Goal: Task Accomplishment & Management: Manage account settings

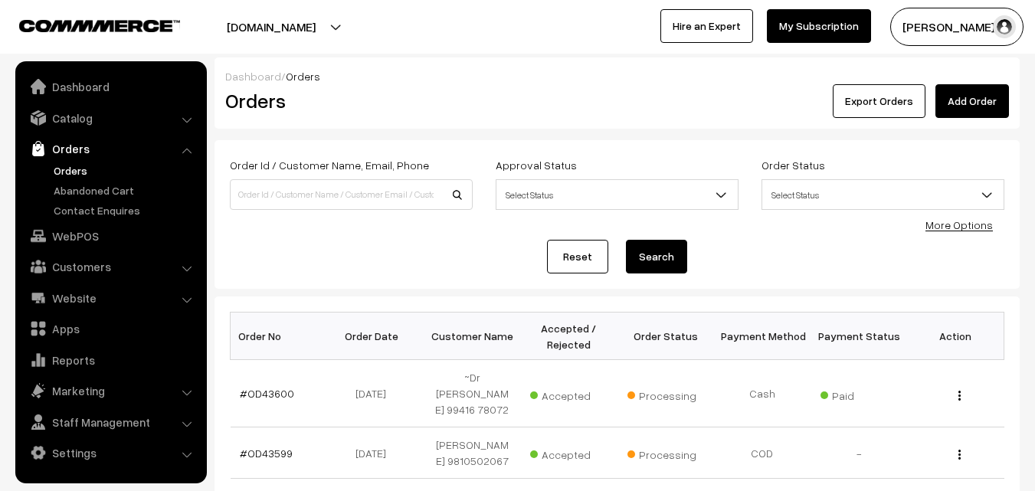
click at [70, 165] on link "Orders" at bounding box center [126, 170] width 152 height 16
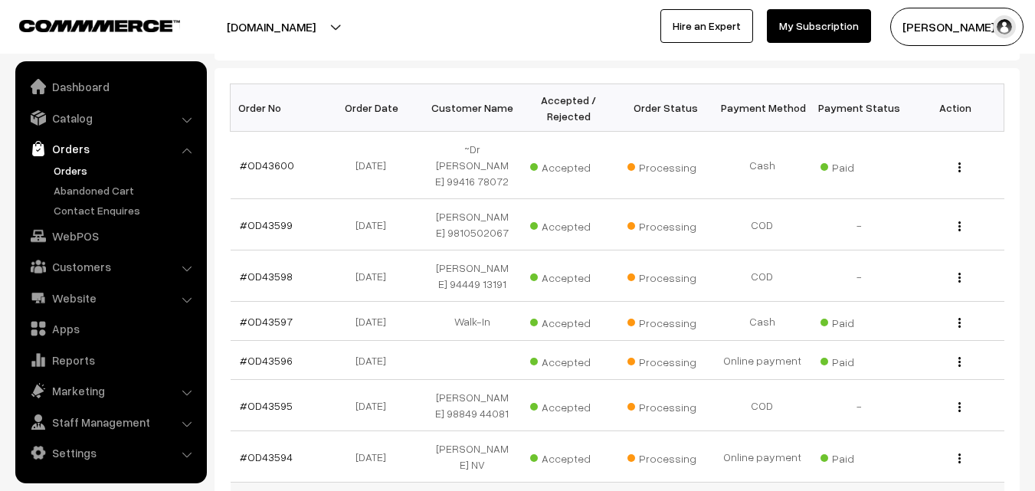
scroll to position [230, 0]
click at [96, 239] on link "WebPOS" at bounding box center [110, 236] width 182 height 28
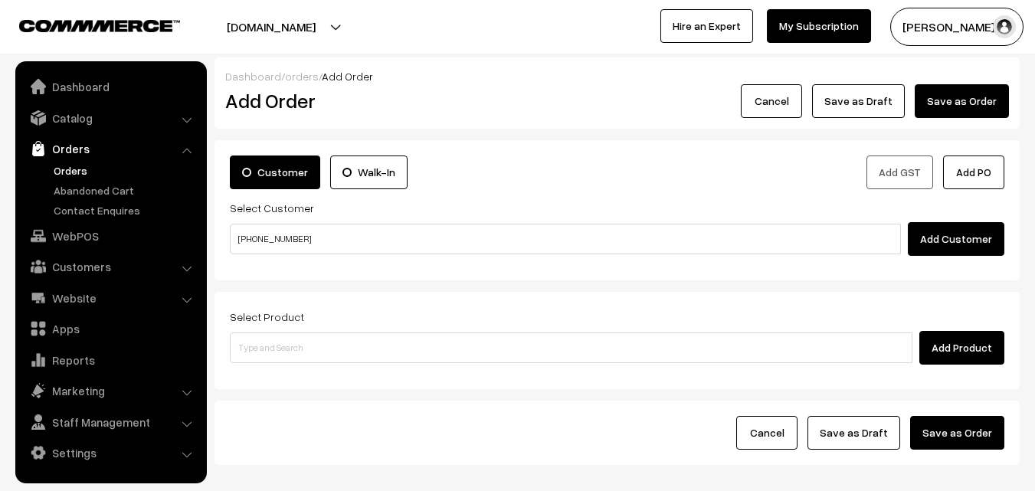
click at [274, 238] on input "+971 52 420 2499" at bounding box center [565, 239] width 671 height 31
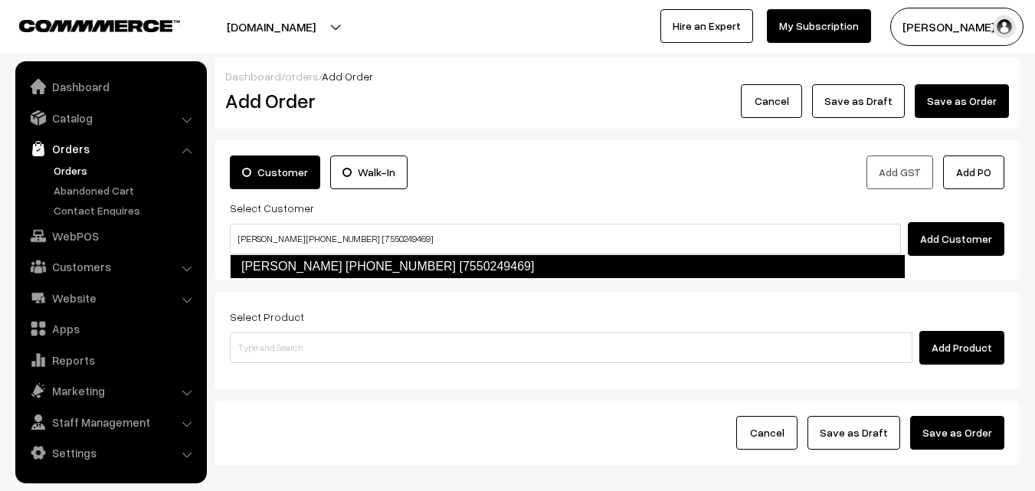
type input "Sharanya +971 52 420 2499 [7550249469]"
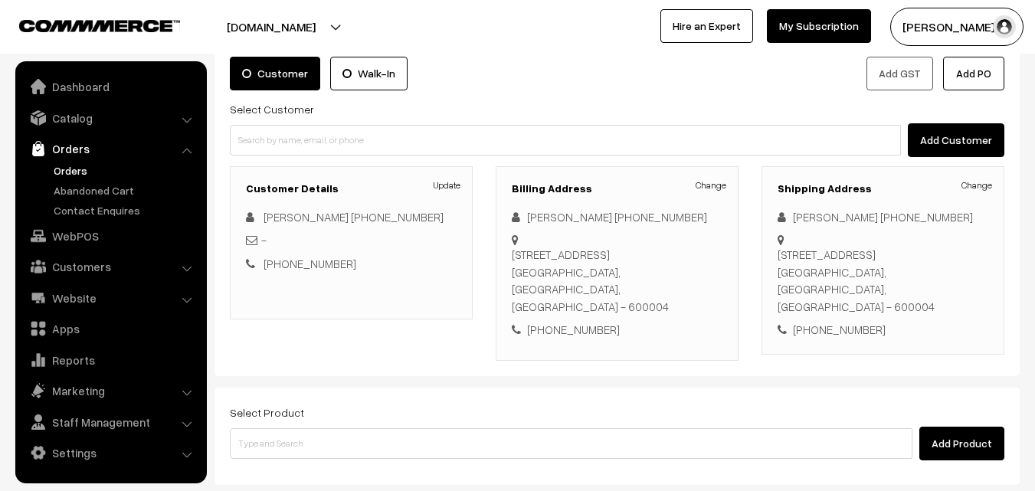
scroll to position [153, 0]
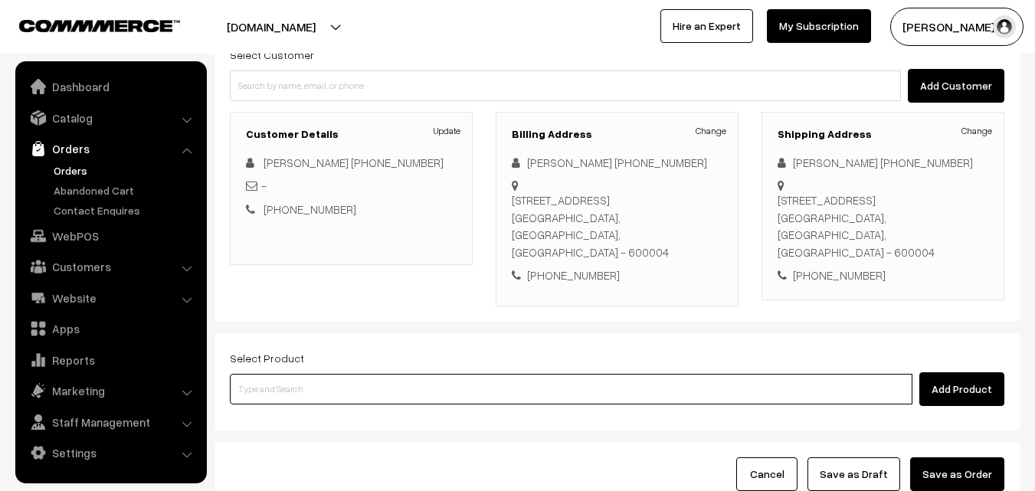
click at [375, 380] on input at bounding box center [571, 389] width 683 height 31
paste input "07th Without Rice..."
type input "07th Without Rice..."
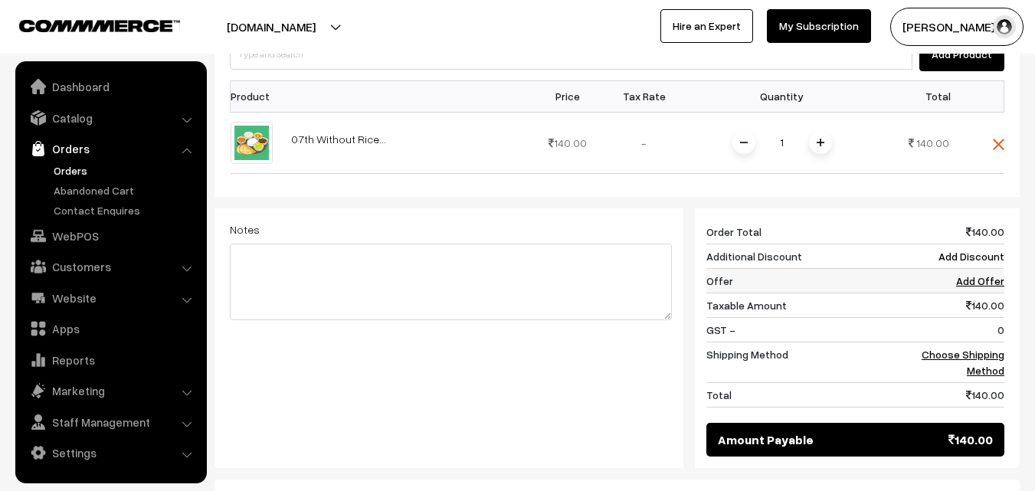
scroll to position [536, 0]
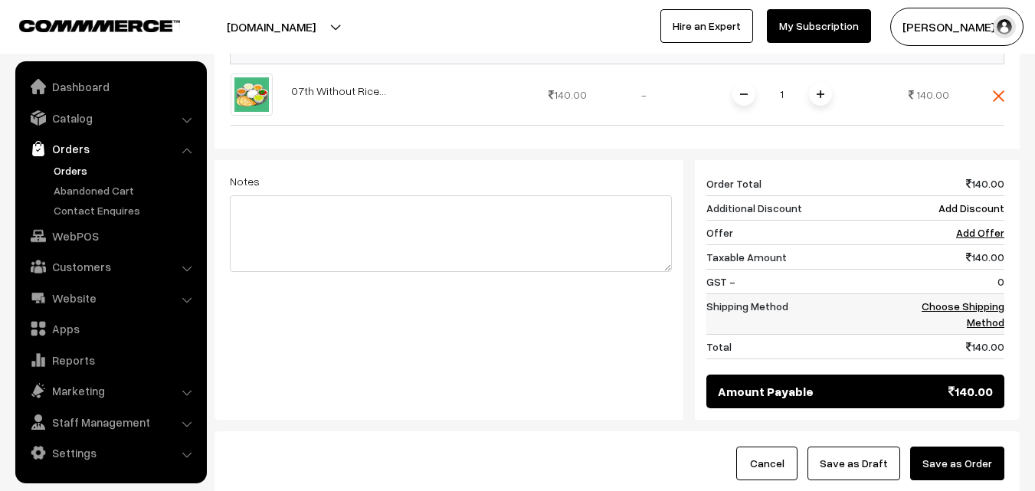
click at [972, 300] on link "Choose Shipping Method" at bounding box center [963, 314] width 83 height 29
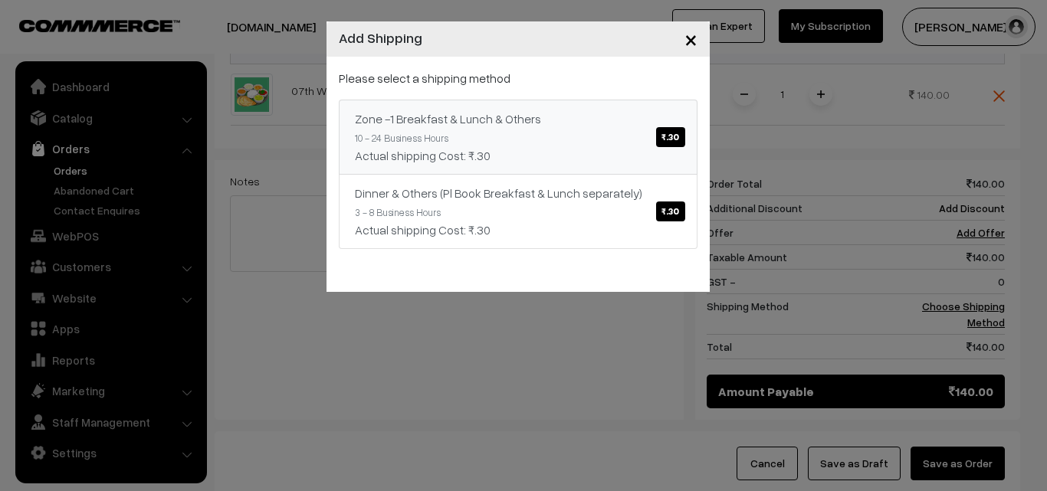
click at [625, 131] on link "Zone -1 Breakfast & Lunch & Others ₹.30 10 - 24 Business Hours Actual shipping …" at bounding box center [518, 137] width 359 height 75
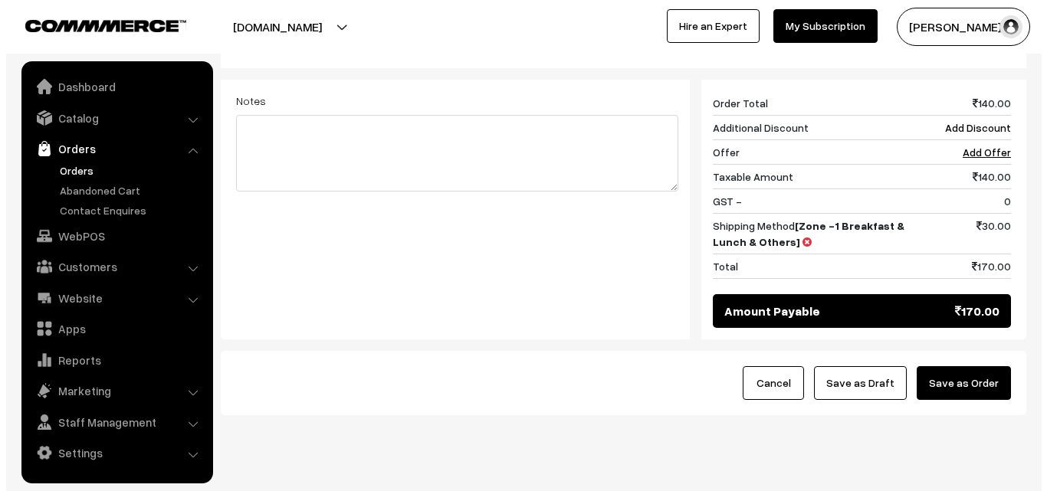
scroll to position [634, 0]
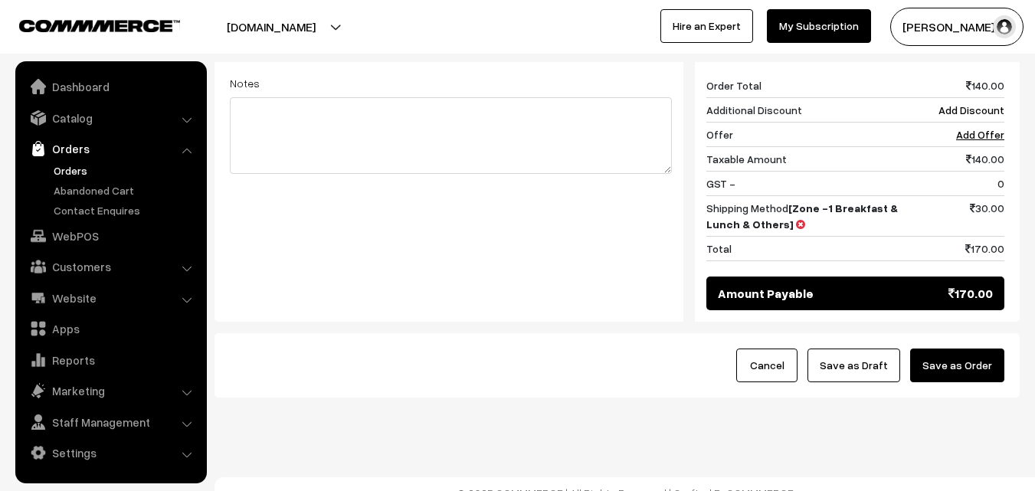
click at [978, 362] on button "Save as Order" at bounding box center [957, 366] width 94 height 34
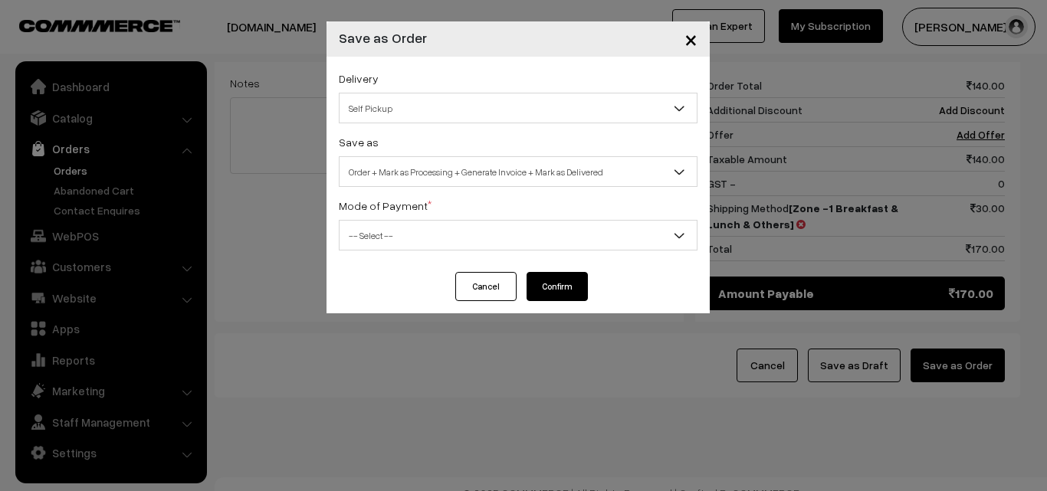
click at [545, 171] on span "Order + Mark as Processing + Generate Invoice + Mark as Delivered" at bounding box center [517, 172] width 357 height 27
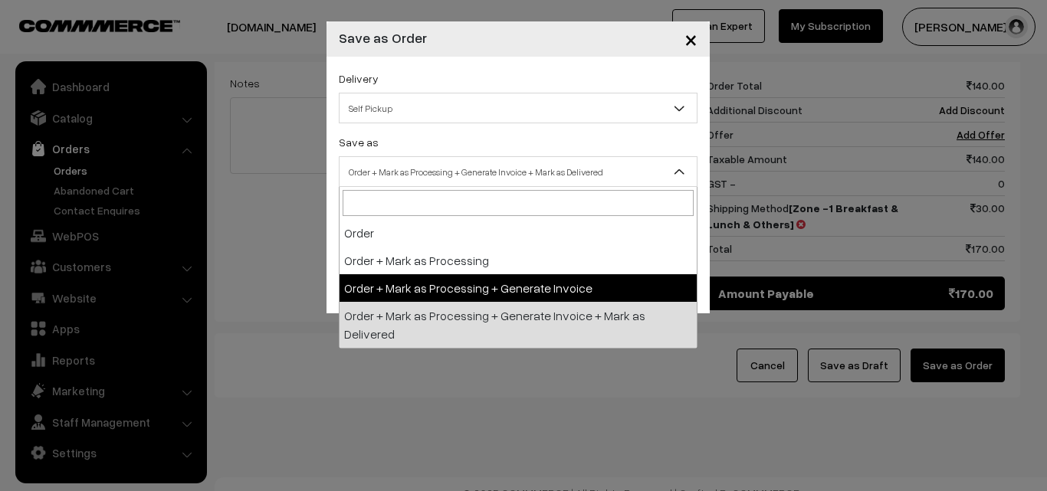
select select "3"
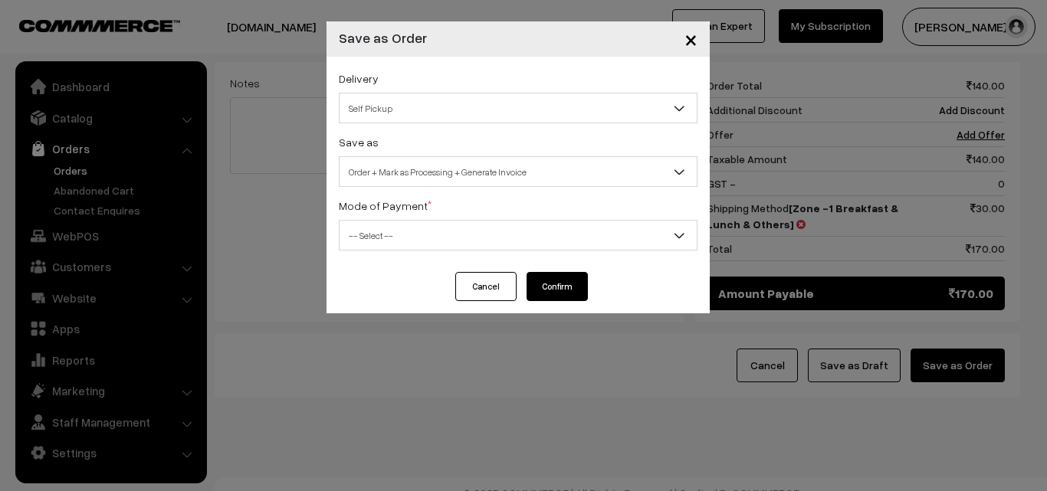
click at [478, 238] on span "-- Select --" at bounding box center [517, 235] width 357 height 27
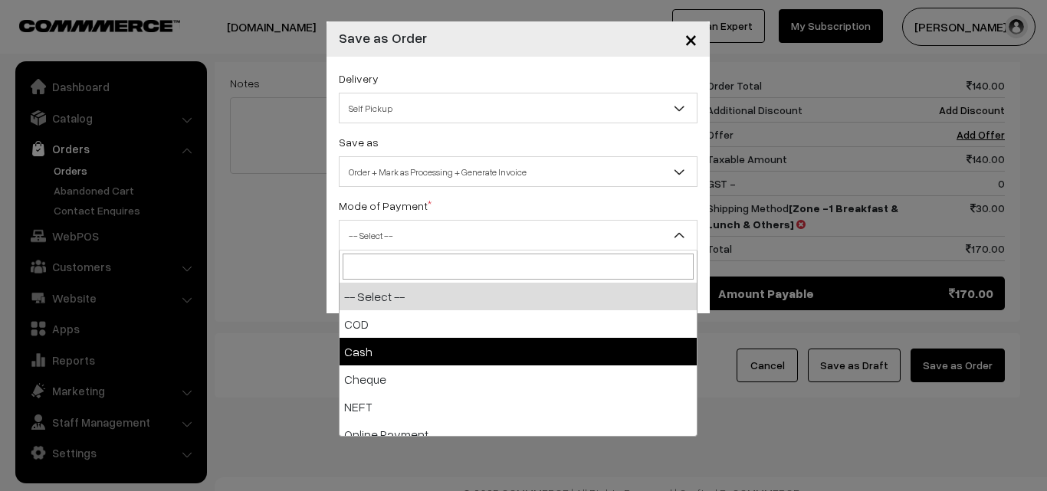
select select "2"
checkbox input "true"
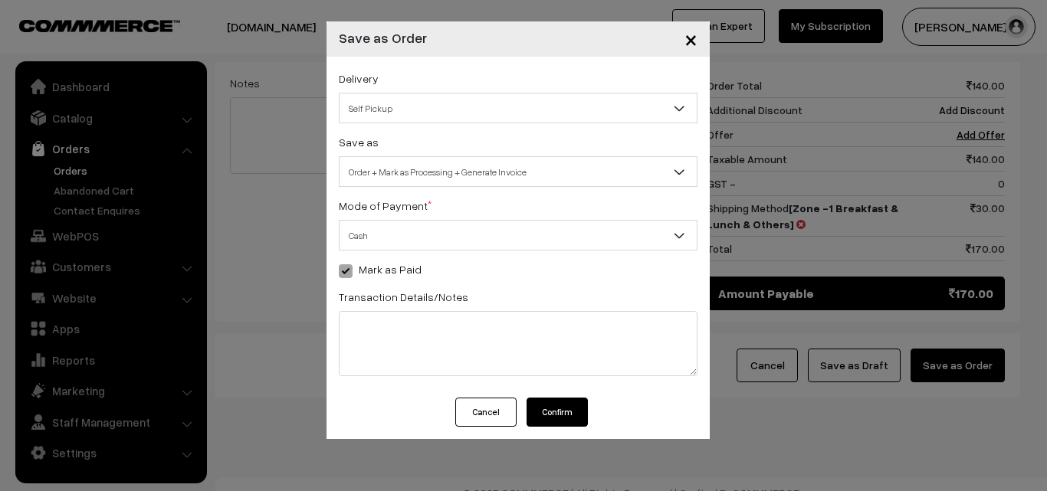
click at [553, 414] on button "Confirm" at bounding box center [556, 412] width 61 height 29
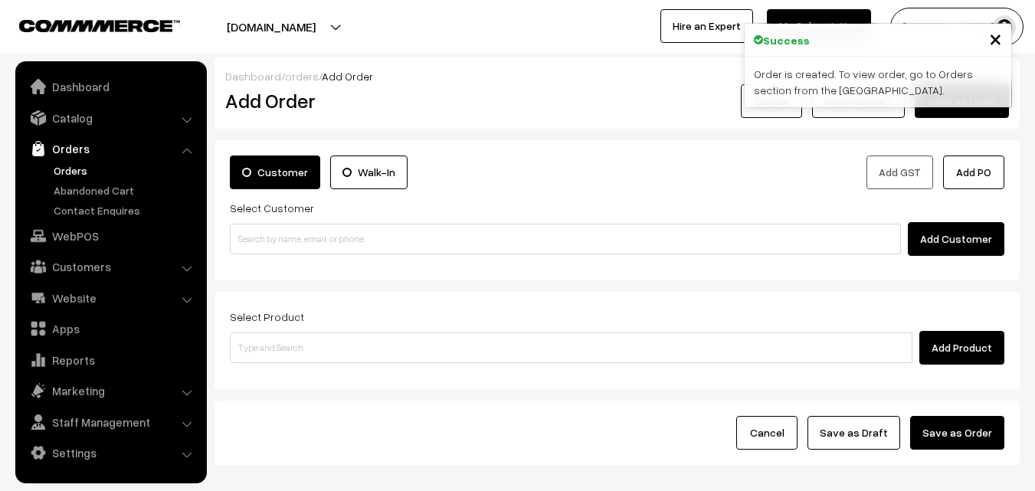
click at [62, 175] on link "Orders" at bounding box center [126, 170] width 152 height 16
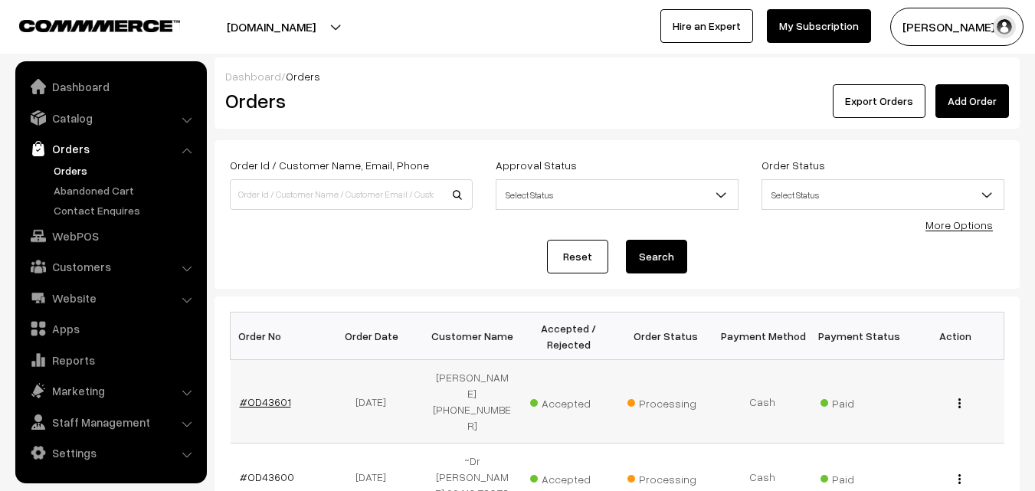
click at [266, 395] on link "#OD43601" at bounding box center [265, 401] width 51 height 13
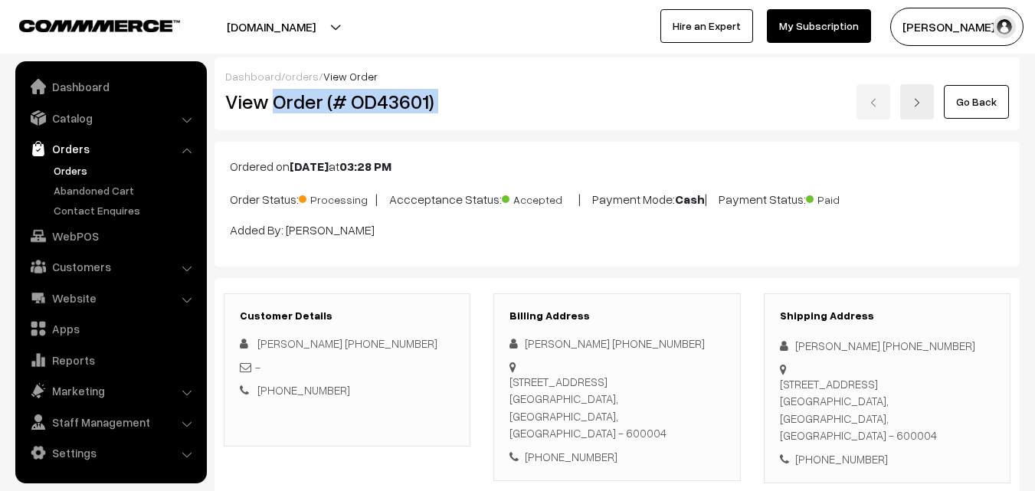
click at [529, 100] on div "View Order (# OD43601) Go Back" at bounding box center [617, 101] width 807 height 35
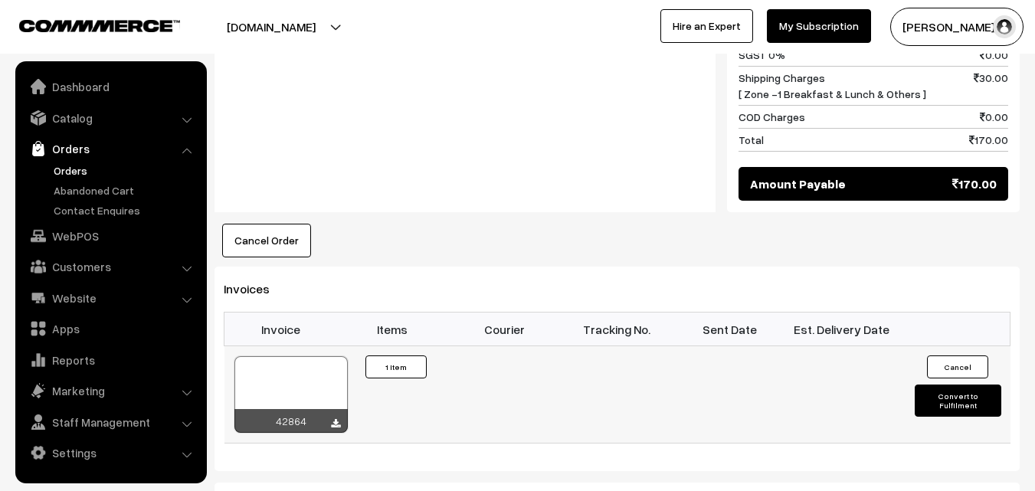
scroll to position [919, 0]
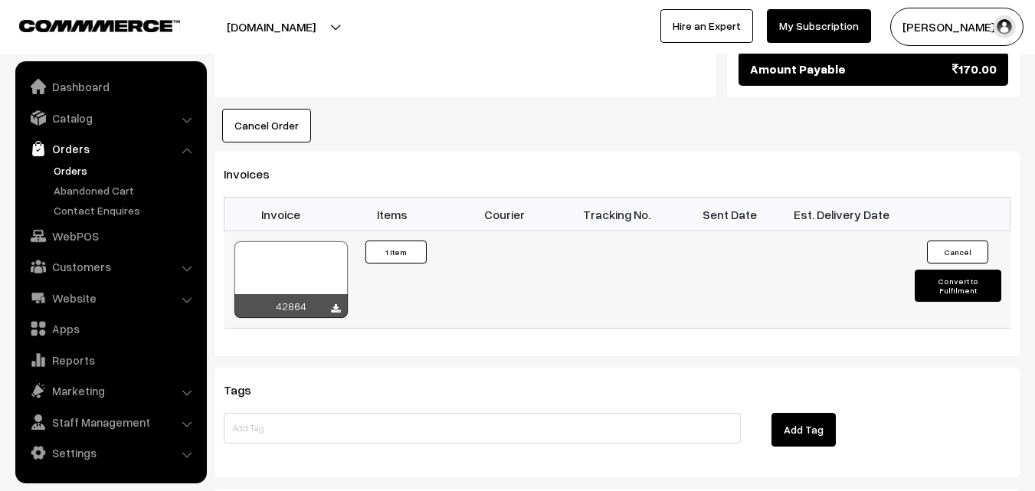
click at [270, 241] on div at bounding box center [290, 279] width 113 height 77
click at [97, 225] on link "WebPOS" at bounding box center [110, 236] width 182 height 28
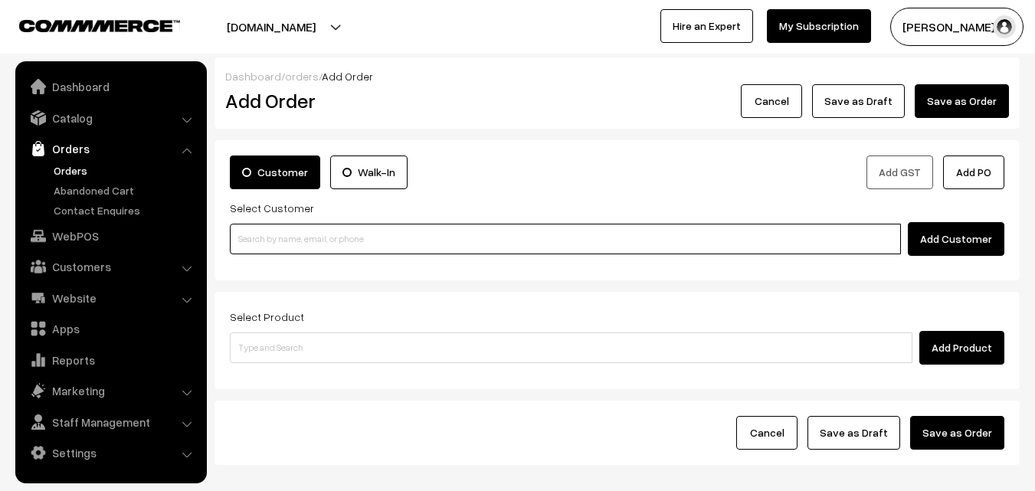
click at [299, 242] on input at bounding box center [565, 239] width 671 height 31
paste input "95661 20751"
click at [259, 241] on input "95661 20751" at bounding box center [565, 239] width 671 height 31
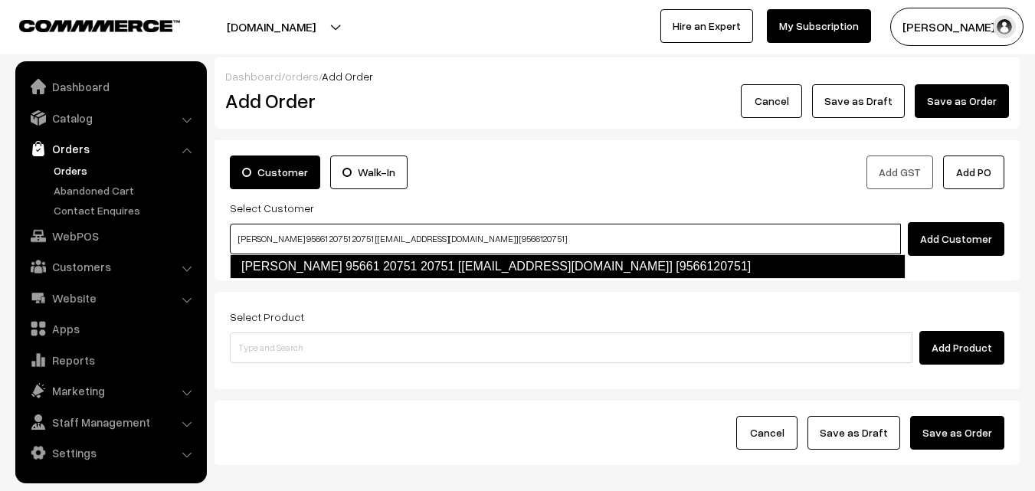
type input "vijayamala Sekar 95661 20751 20751 [test314@gmail.com] [9566120751]"
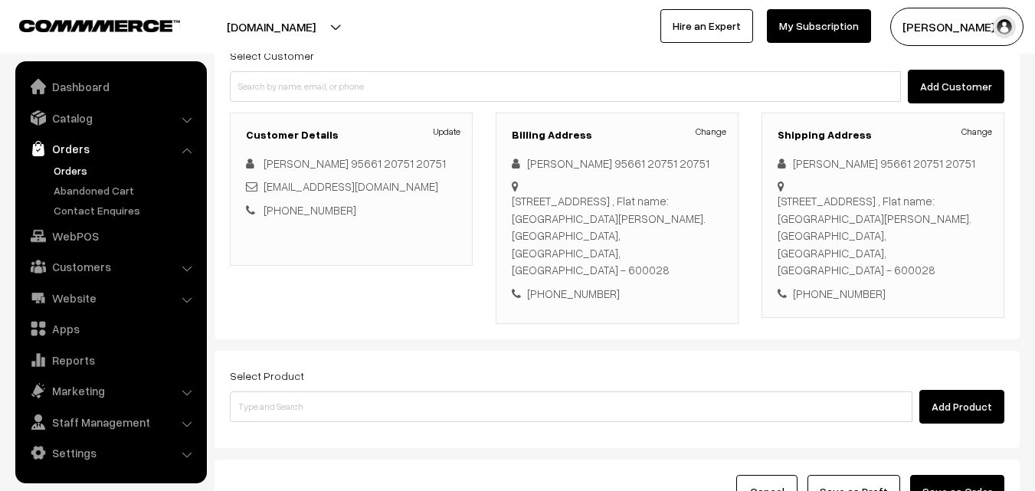
scroll to position [153, 0]
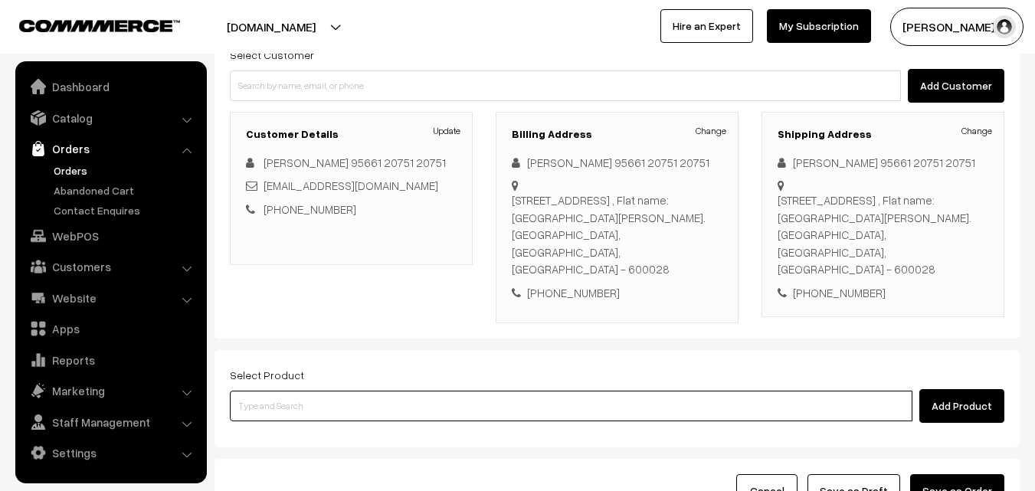
click at [286, 391] on input at bounding box center [571, 406] width 683 height 31
paste input "Diwali - Kalyana Mysurpa"
type input "Diwali - Kalyana Mysurpa"
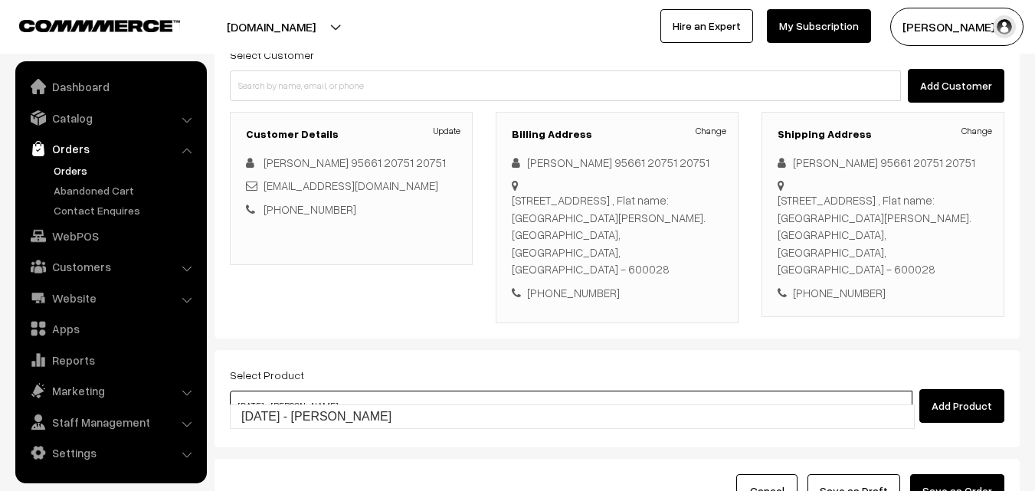
click at [280, 424] on link "Diwali - Kalyana Mysurpa" at bounding box center [572, 416] width 683 height 23
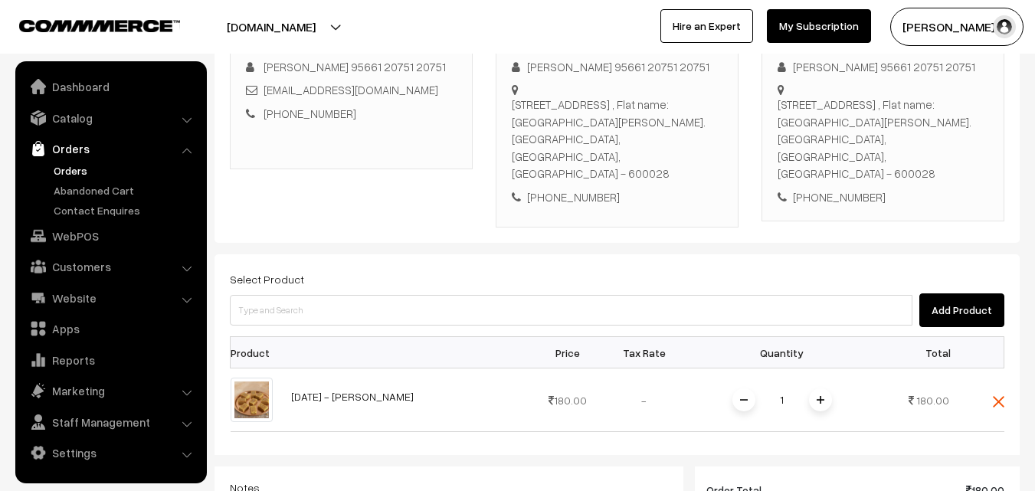
scroll to position [306, 0]
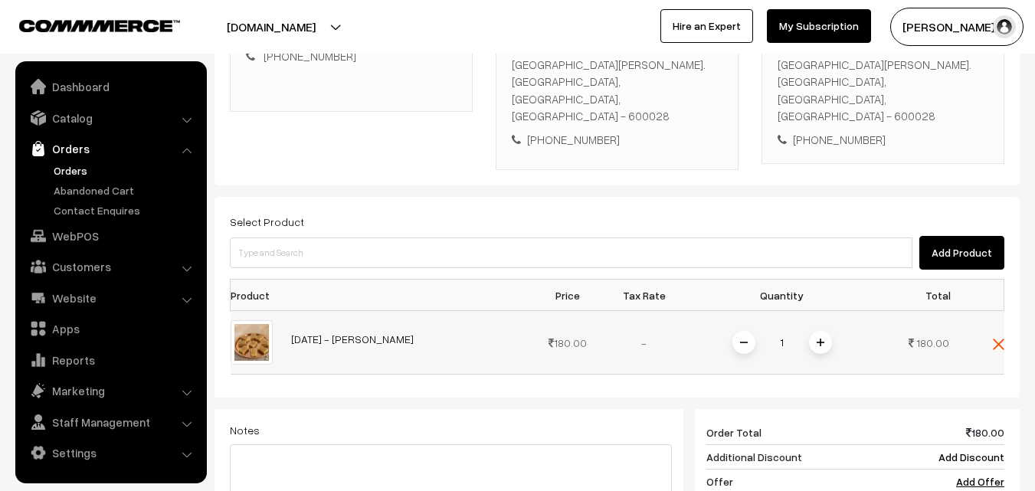
click at [835, 329] on div "1" at bounding box center [782, 342] width 115 height 27
click at [826, 331] on span at bounding box center [820, 342] width 23 height 23
click at [731, 218] on div "Select Product Add Product" at bounding box center [617, 240] width 775 height 57
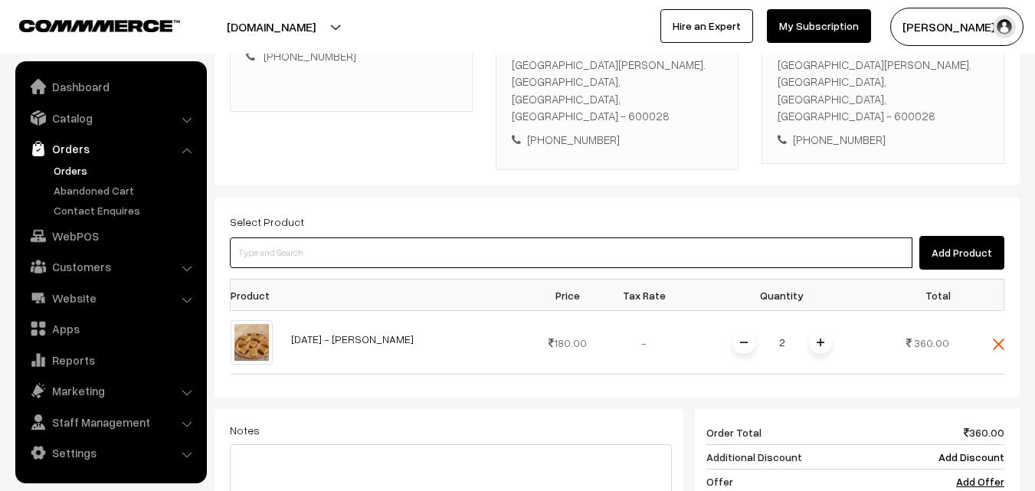
click at [735, 238] on input at bounding box center [571, 253] width 683 height 31
click at [429, 244] on input at bounding box center [571, 253] width 683 height 31
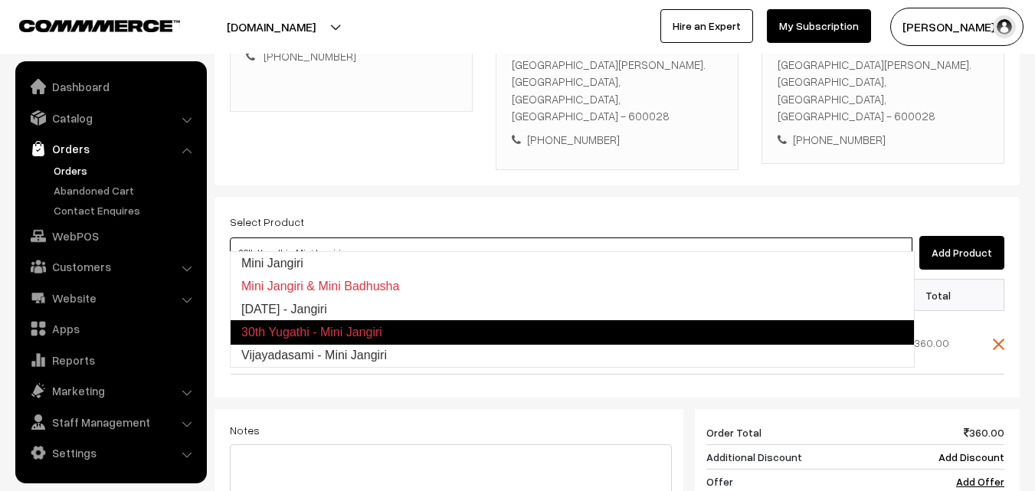
type input "Diwali - Jangiri"
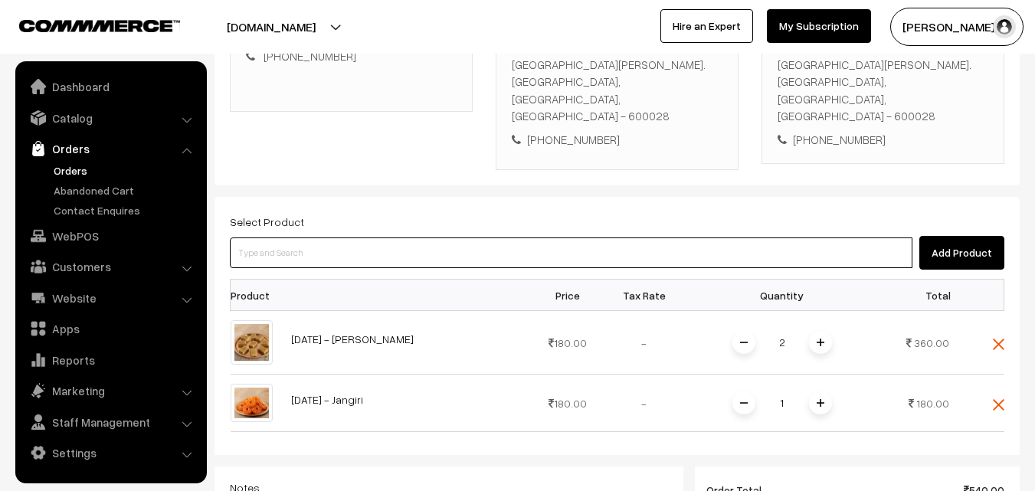
click at [351, 243] on input at bounding box center [571, 253] width 683 height 31
click at [374, 238] on input at bounding box center [571, 253] width 683 height 31
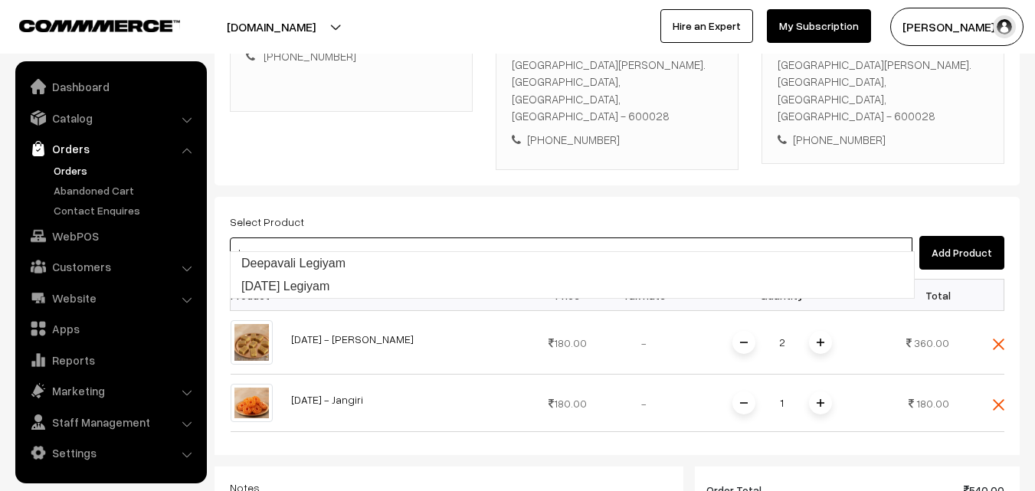
type input "Diwali Legiyam"
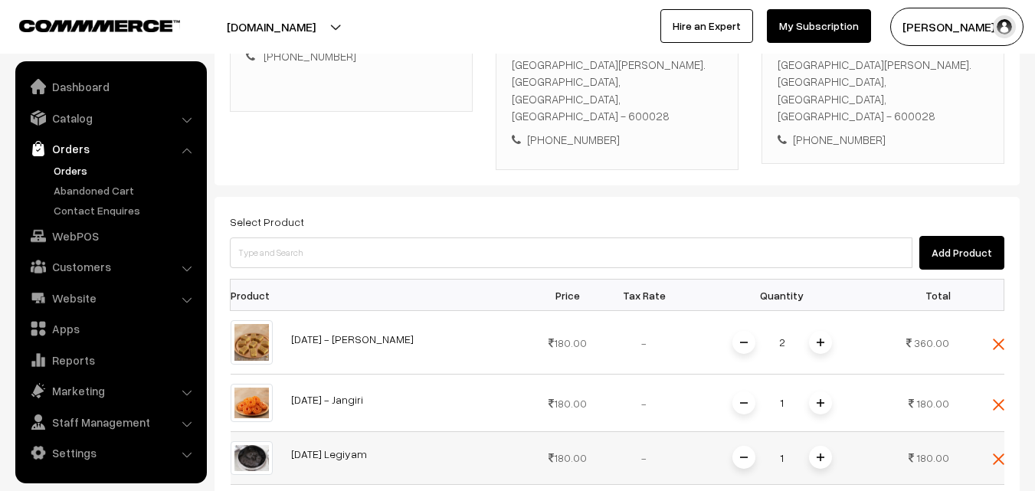
click at [824, 454] on img at bounding box center [821, 458] width 8 height 8
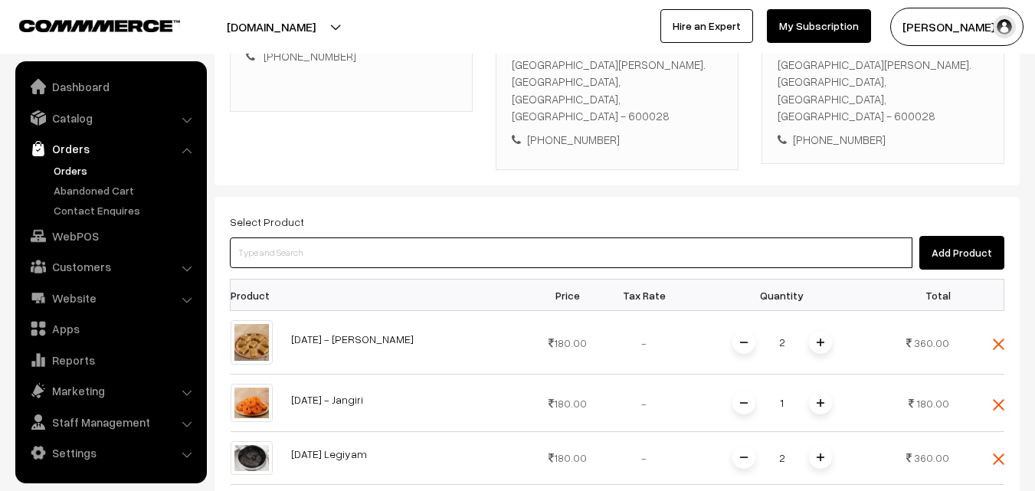
click at [368, 245] on input at bounding box center [571, 253] width 683 height 31
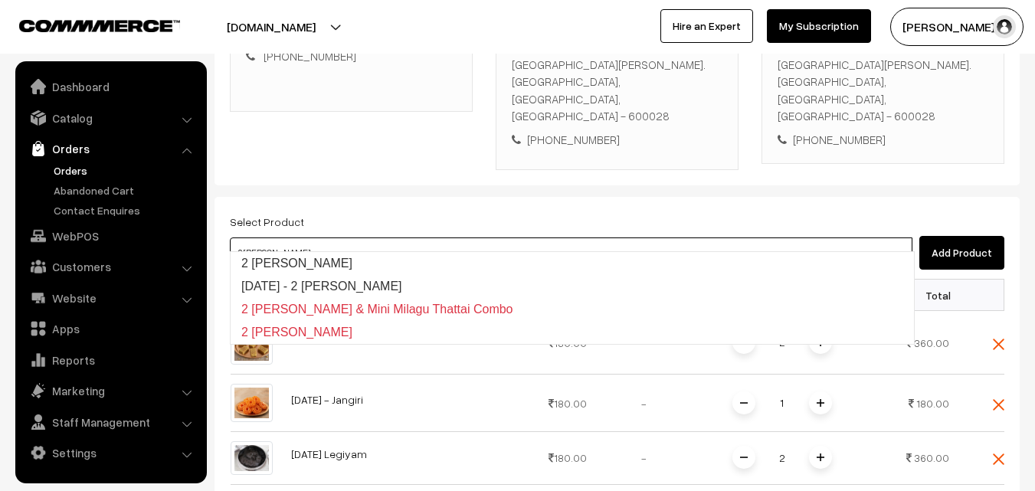
type input "2 Suttu Murukku"
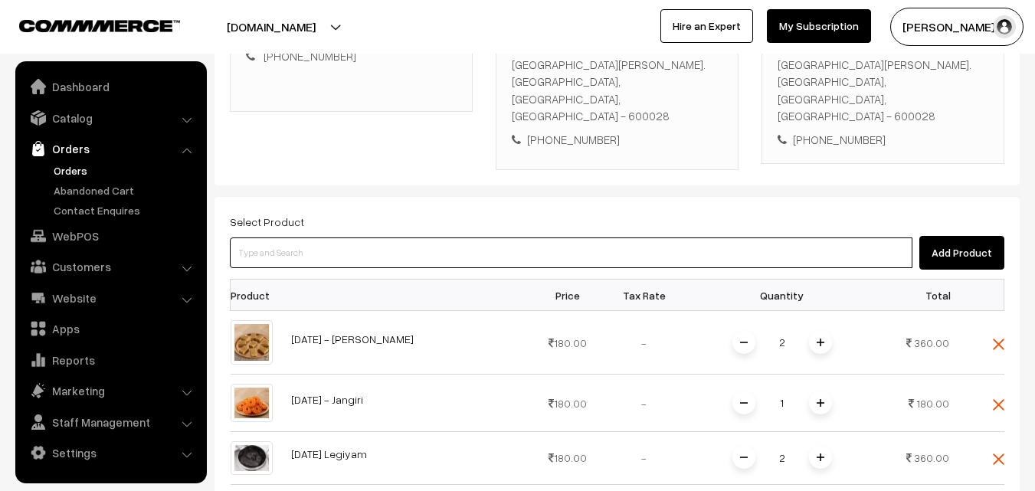
click at [362, 248] on input at bounding box center [571, 253] width 683 height 31
paste input "Diwali - 2 Suttu Murukku"
type input "Diwali - 2 Suttu Murukku"
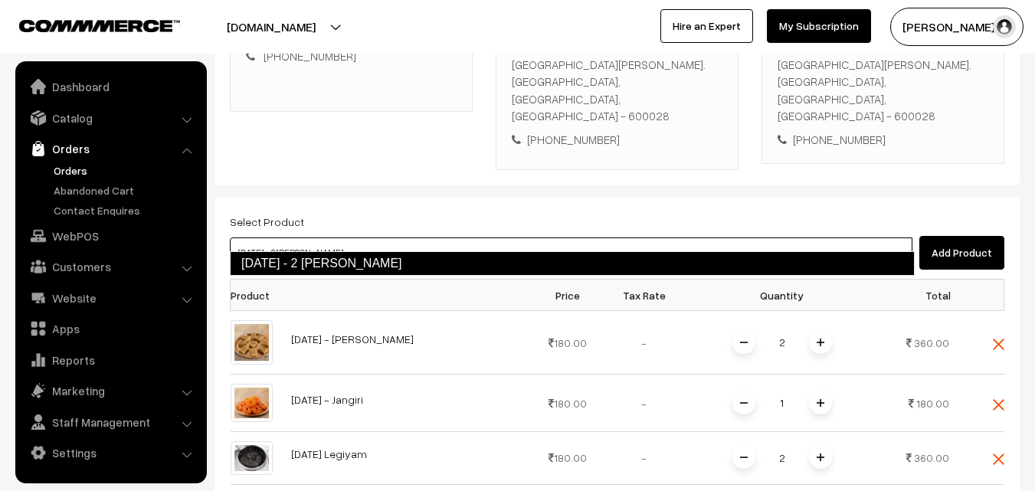
click at [335, 258] on link "Diwali - 2 Suttu Murukku" at bounding box center [572, 263] width 685 height 25
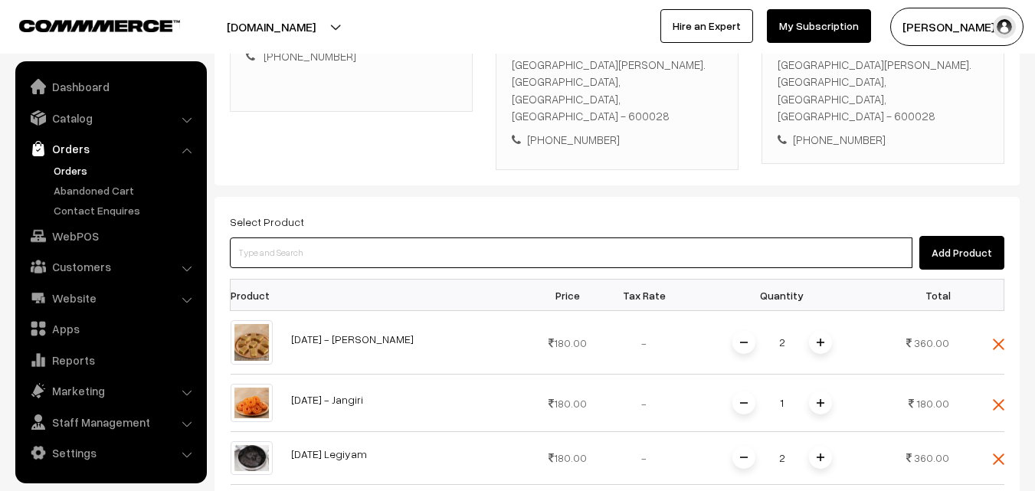
click at [381, 239] on input at bounding box center [571, 253] width 683 height 31
paste input "Diwali - Ribbon Pakkoda"
type input "Diwali - Ribbon Pakkoda"
click at [341, 261] on link "Diwali - Ribbon Pakkoda" at bounding box center [572, 263] width 683 height 23
drag, startPoint x: 291, startPoint y: 242, endPoint x: 252, endPoint y: 222, distance: 43.9
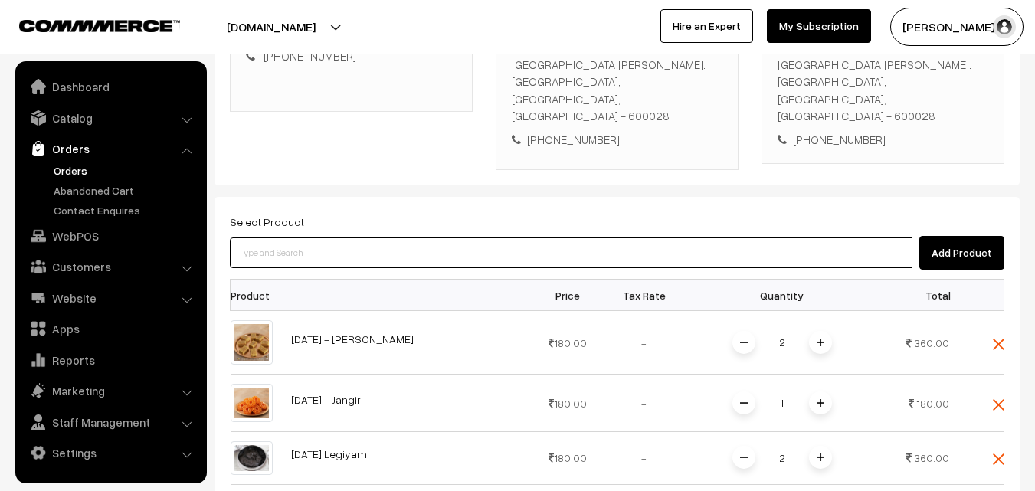
click at [292, 241] on input at bounding box center [571, 253] width 683 height 31
paste input "Diwali - Spl Mixture"
type input "Diwali - Spl Mixture"
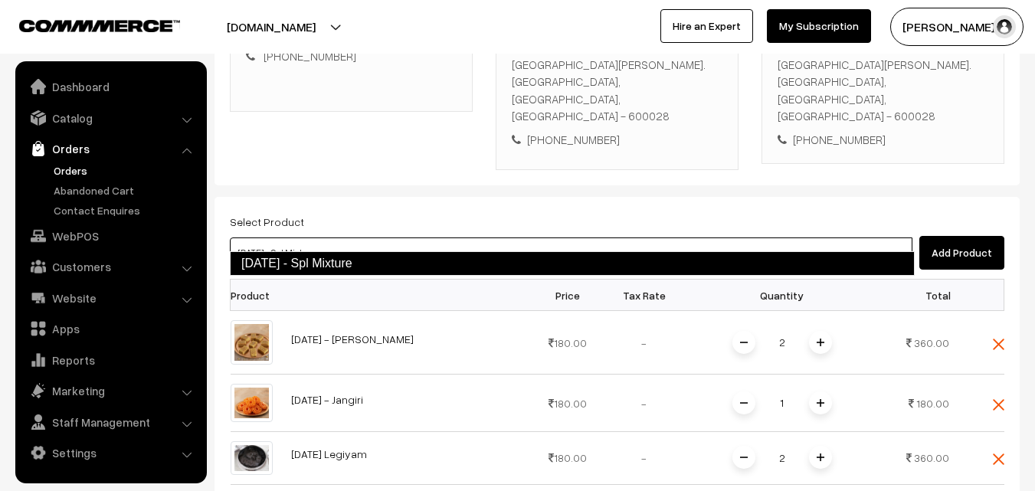
click at [295, 257] on link "Diwali - Spl Mixture" at bounding box center [572, 263] width 685 height 25
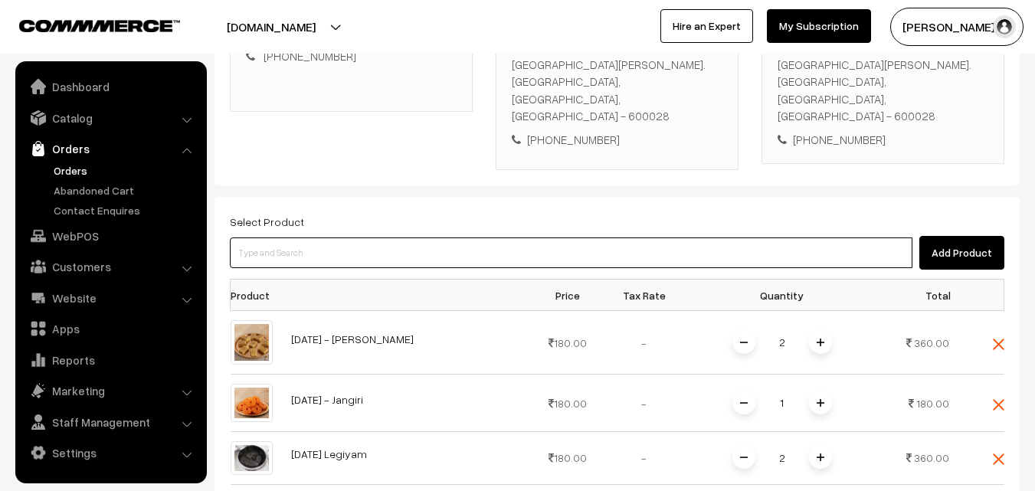
click at [395, 238] on input at bounding box center [571, 253] width 683 height 31
type input "b"
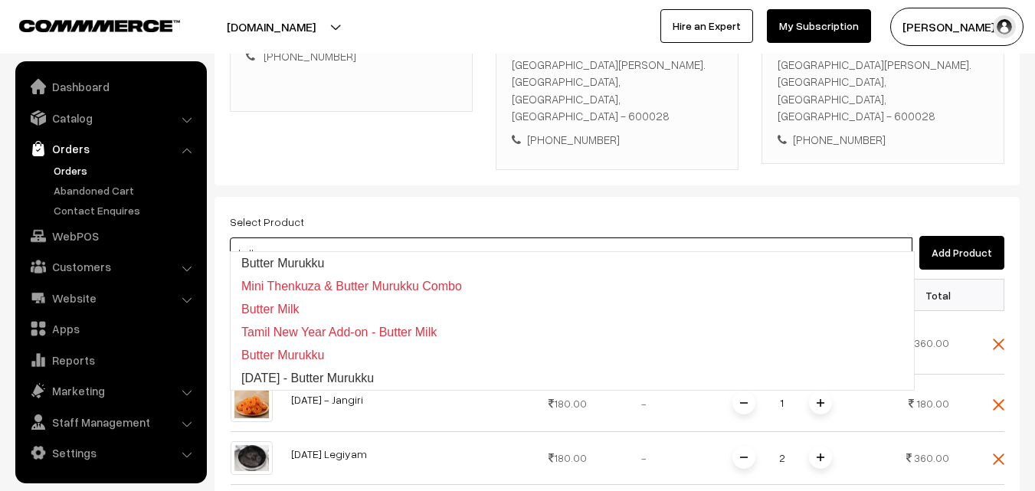
type input "Diwali - Butter Murukku"
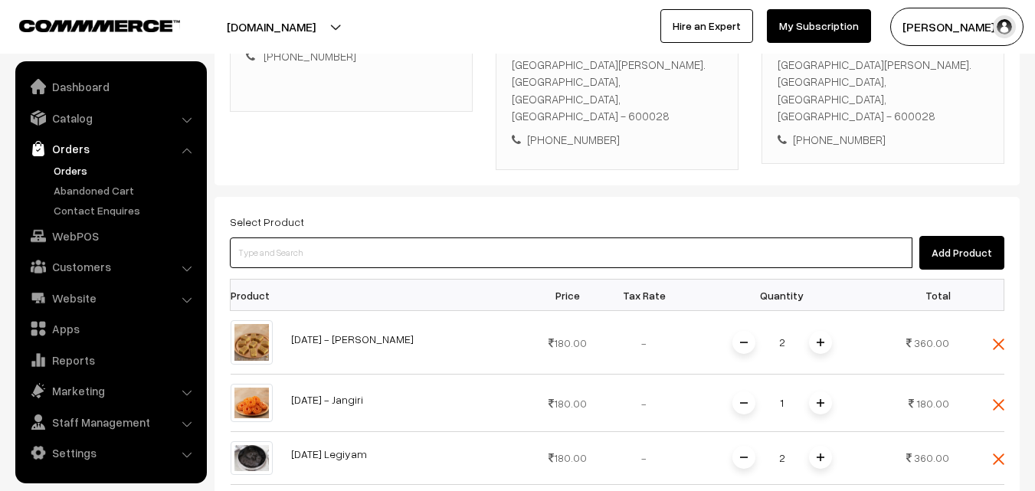
click at [480, 240] on input at bounding box center [571, 253] width 683 height 31
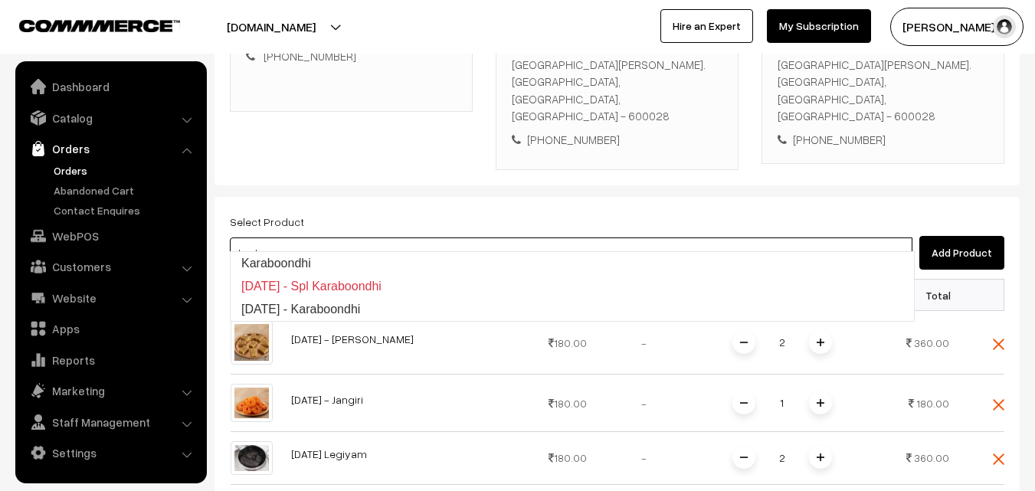
type input "Diwali - Karaboondhi"
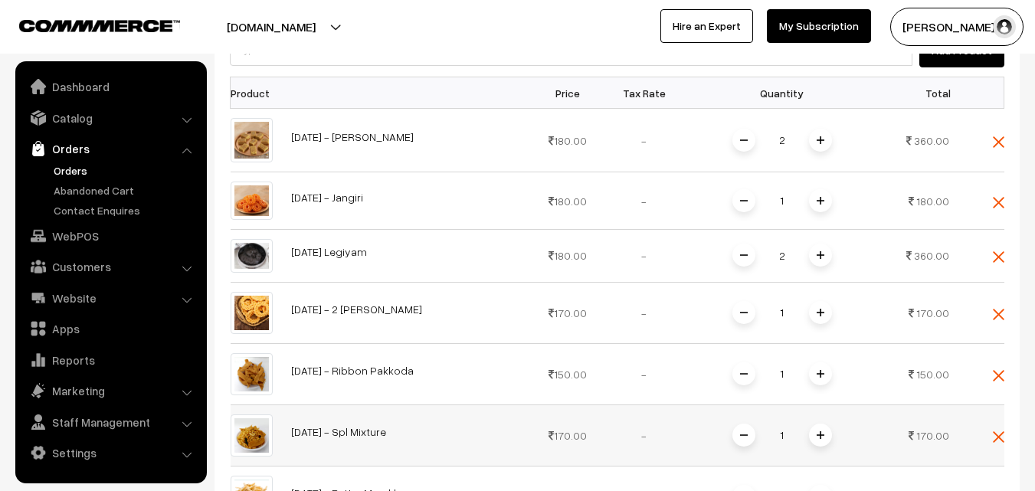
scroll to position [613, 0]
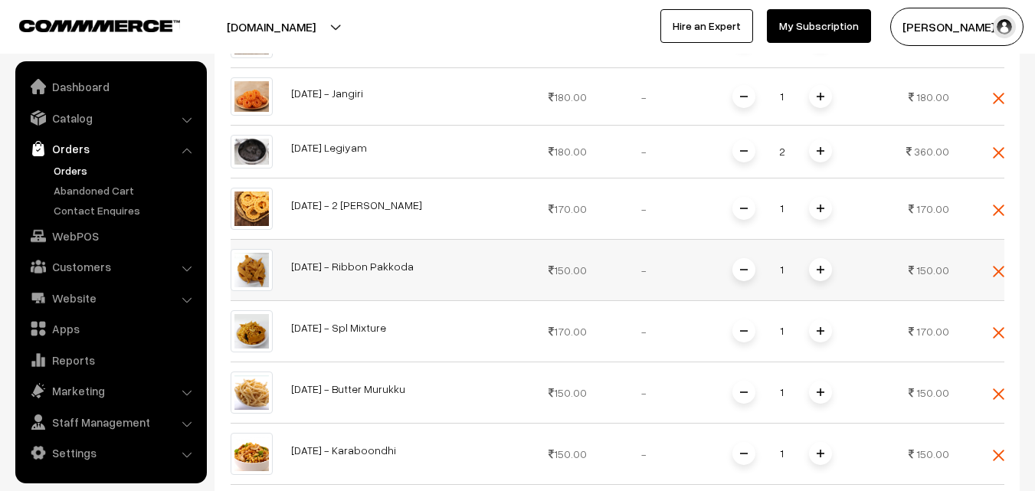
click at [815, 258] on span at bounding box center [820, 269] width 23 height 23
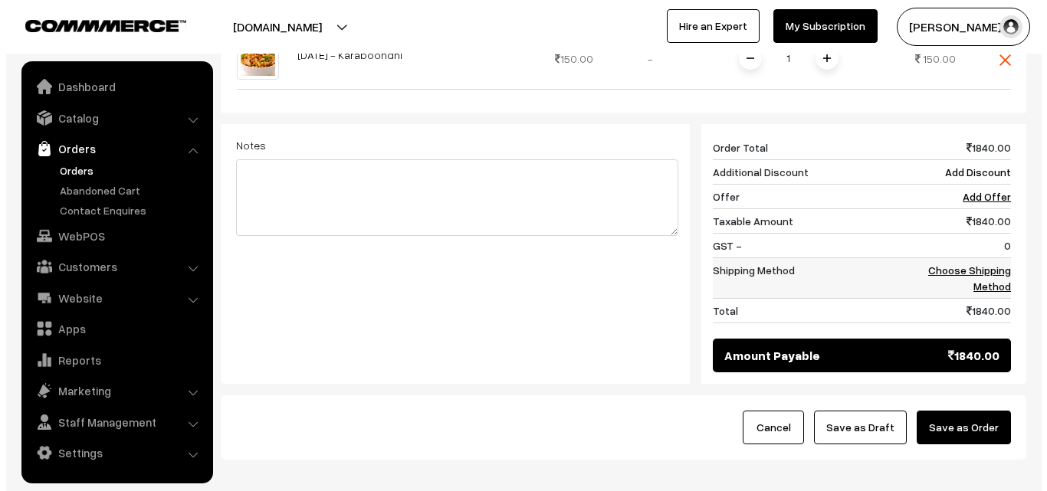
scroll to position [1070, 0]
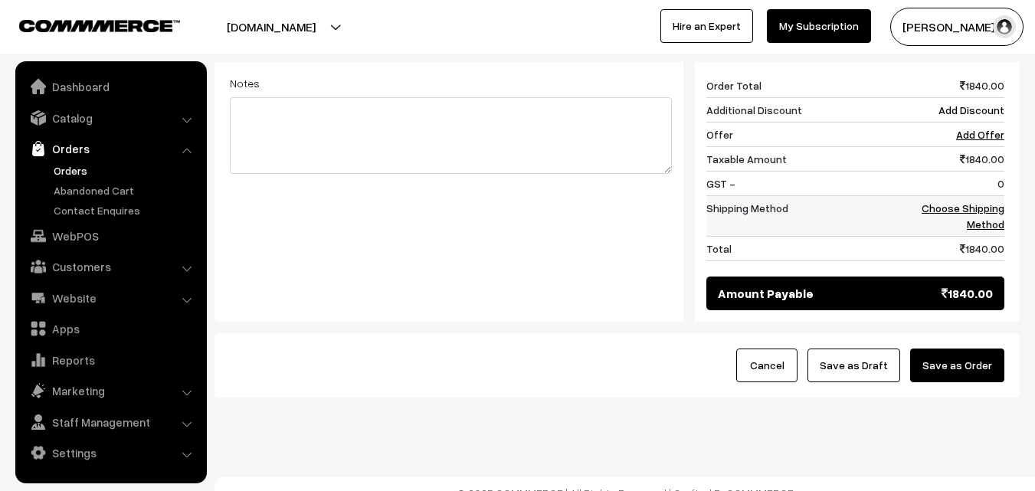
click at [995, 208] on link "Choose Shipping Method" at bounding box center [963, 216] width 83 height 29
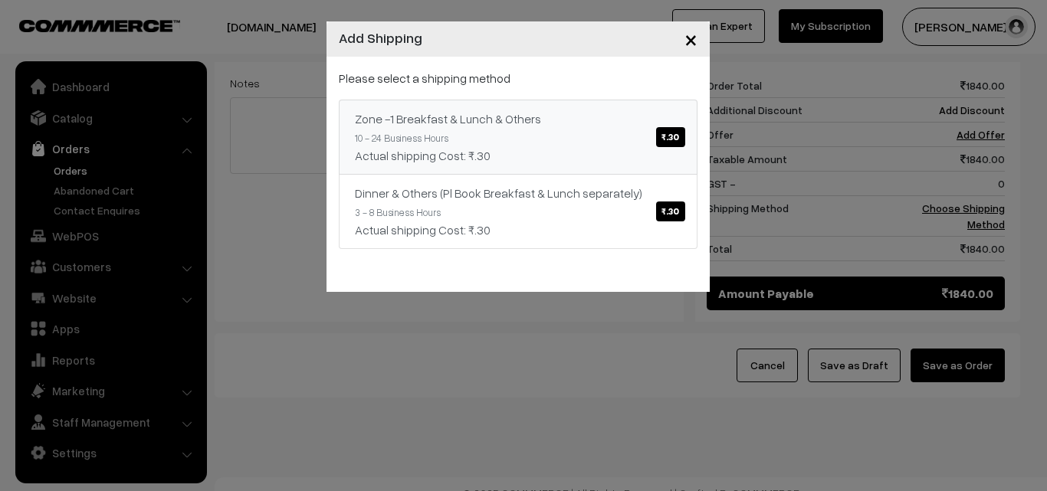
click at [641, 159] on div "Actual shipping Cost: ₹.30" at bounding box center [518, 155] width 326 height 18
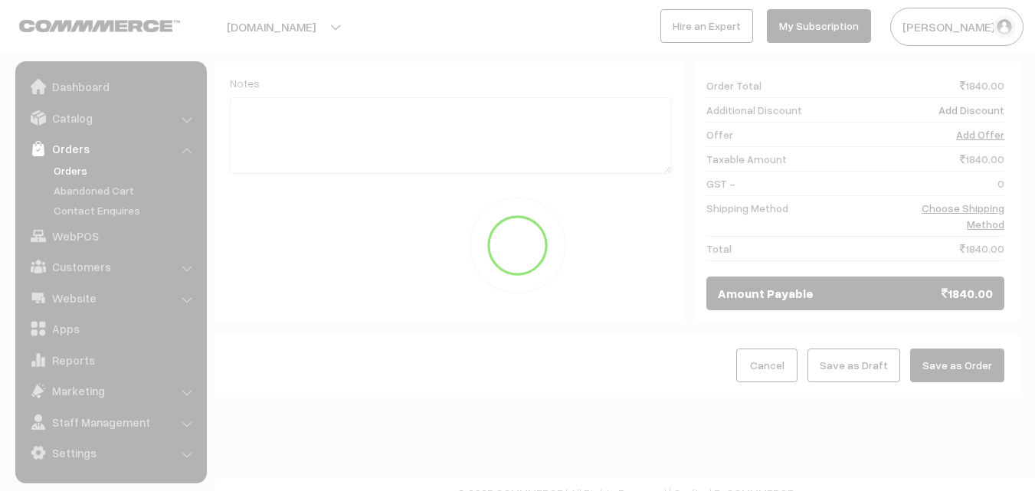
drag, startPoint x: 983, startPoint y: 344, endPoint x: 959, endPoint y: 348, distance: 24.1
click at [985, 345] on div at bounding box center [517, 245] width 1035 height 491
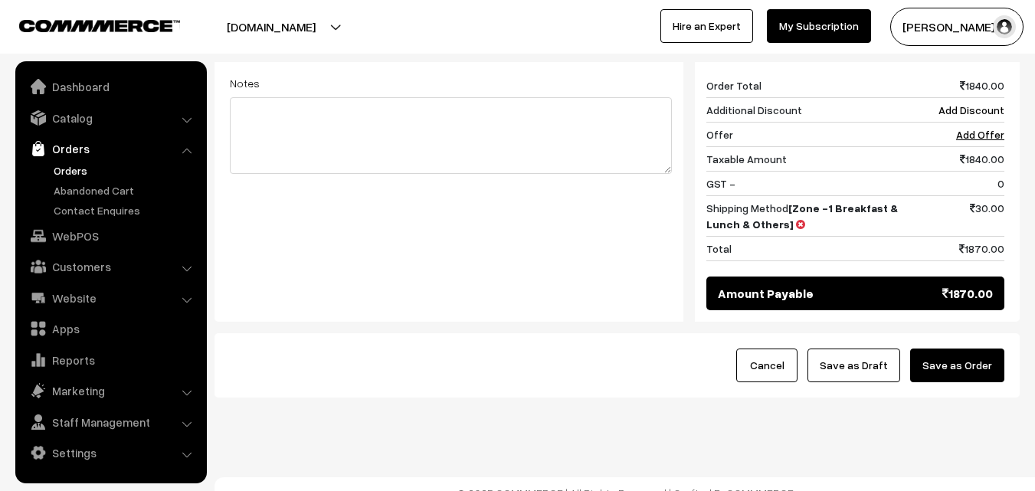
click at [959, 349] on button "Save as Order" at bounding box center [957, 366] width 94 height 34
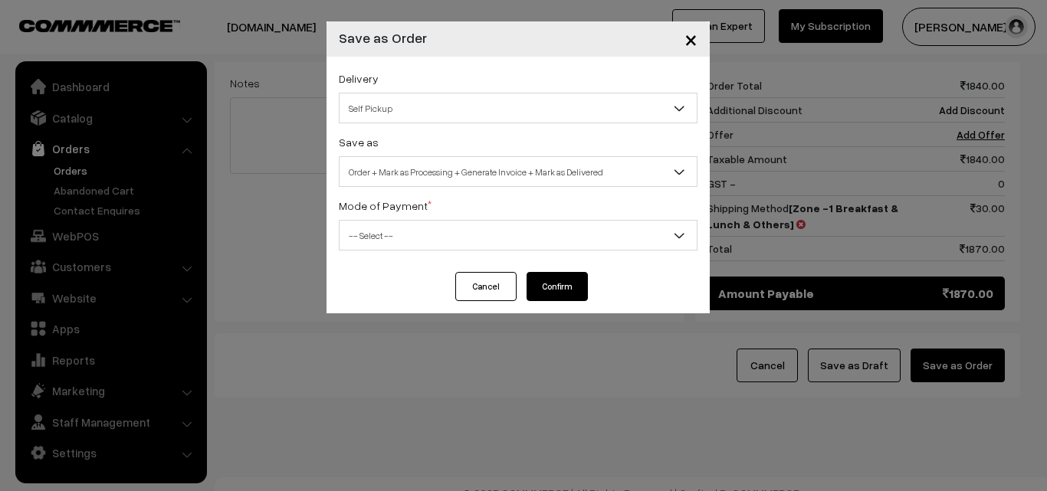
click at [487, 180] on span "Order + Mark as Processing + Generate Invoice + Mark as Delivered" at bounding box center [517, 172] width 357 height 27
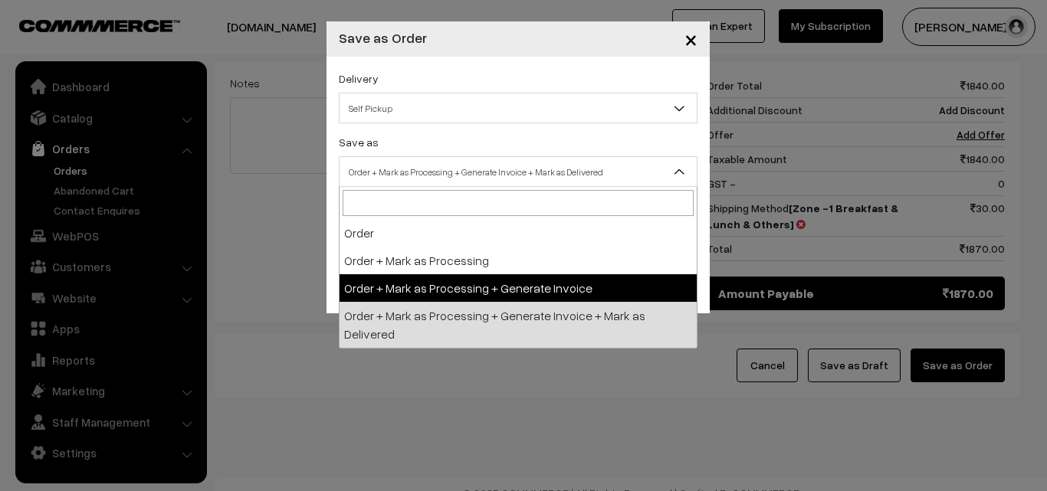
select select "3"
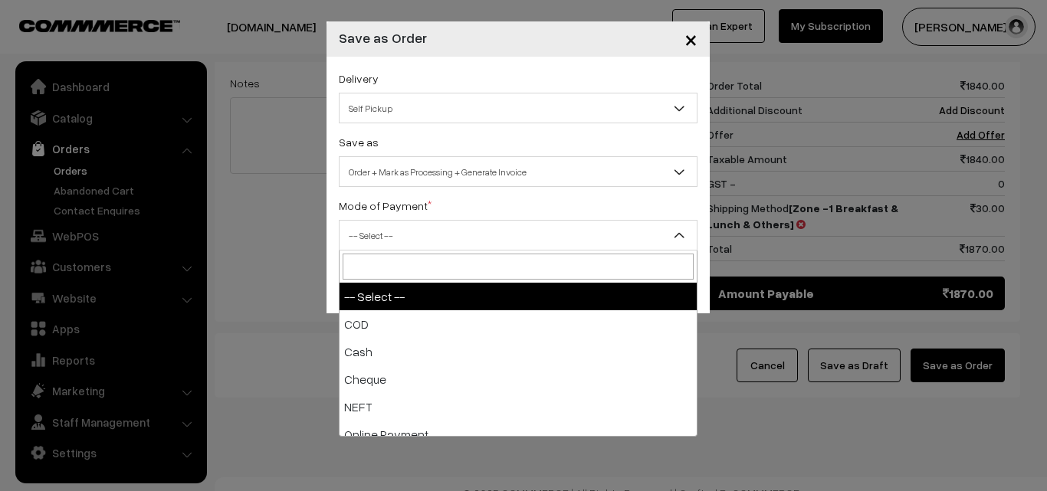
drag, startPoint x: 430, startPoint y: 221, endPoint x: 410, endPoint y: 315, distance: 95.6
click at [429, 228] on span "-- Select --" at bounding box center [518, 235] width 359 height 31
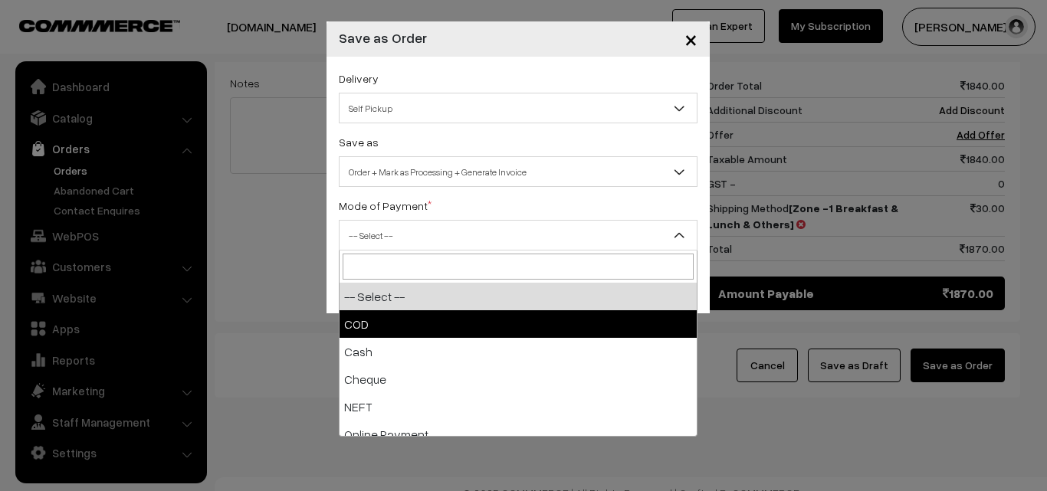
select select "1"
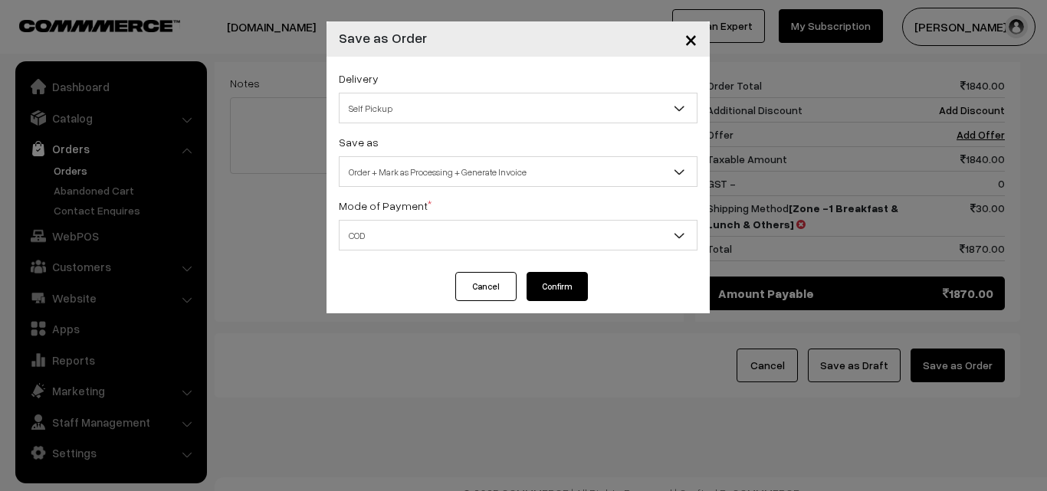
click at [546, 287] on button "Confirm" at bounding box center [556, 286] width 61 height 29
click at [471, 169] on span "Order + Mark as Processing + Generate Invoice" at bounding box center [517, 172] width 357 height 27
click at [446, 221] on span "COD" at bounding box center [518, 235] width 359 height 31
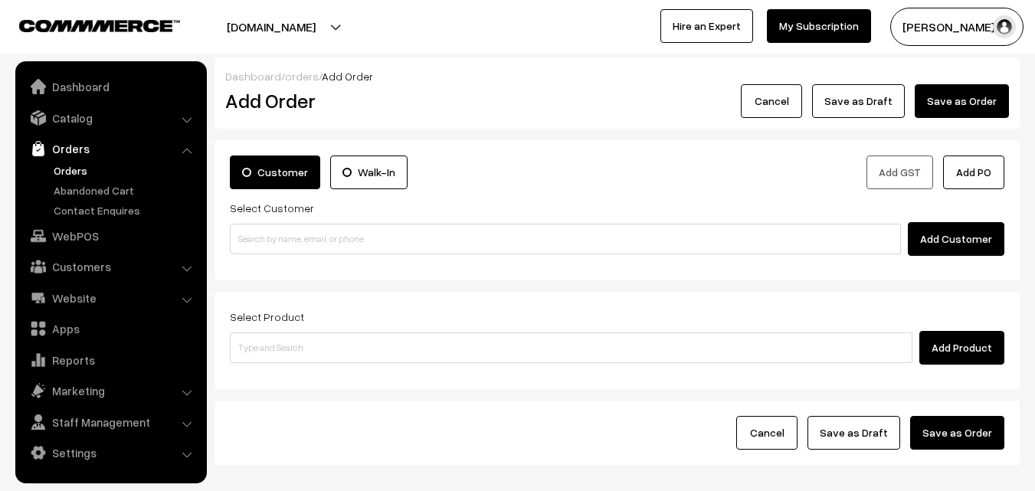
click at [76, 172] on link "Orders" at bounding box center [126, 170] width 152 height 16
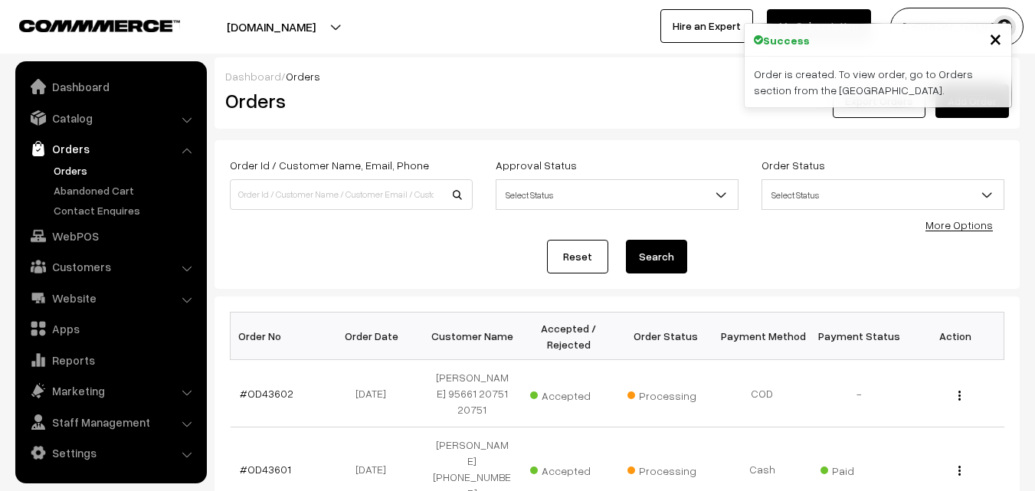
click at [78, 172] on link "Orders" at bounding box center [126, 170] width 152 height 16
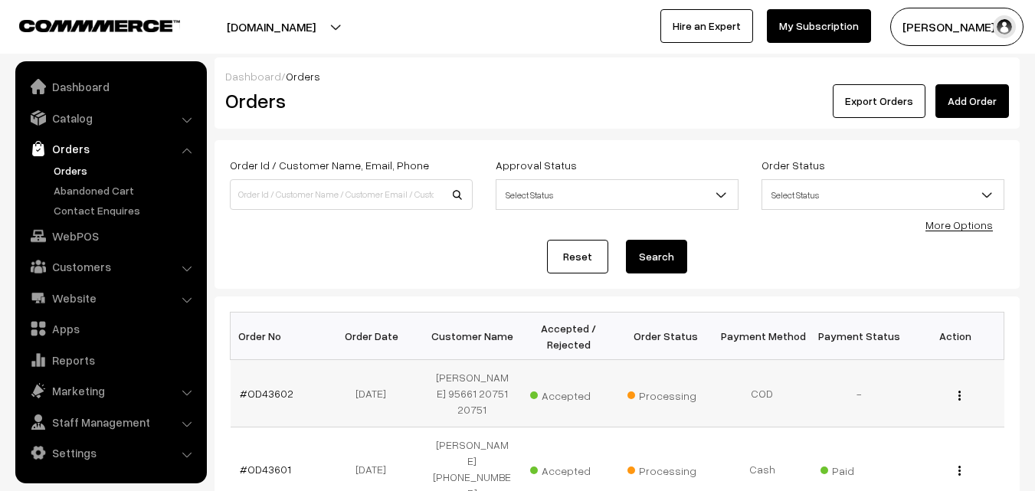
click at [277, 385] on td "#OD43602" at bounding box center [279, 393] width 97 height 67
click at [278, 393] on link "#OD43602" at bounding box center [267, 393] width 54 height 13
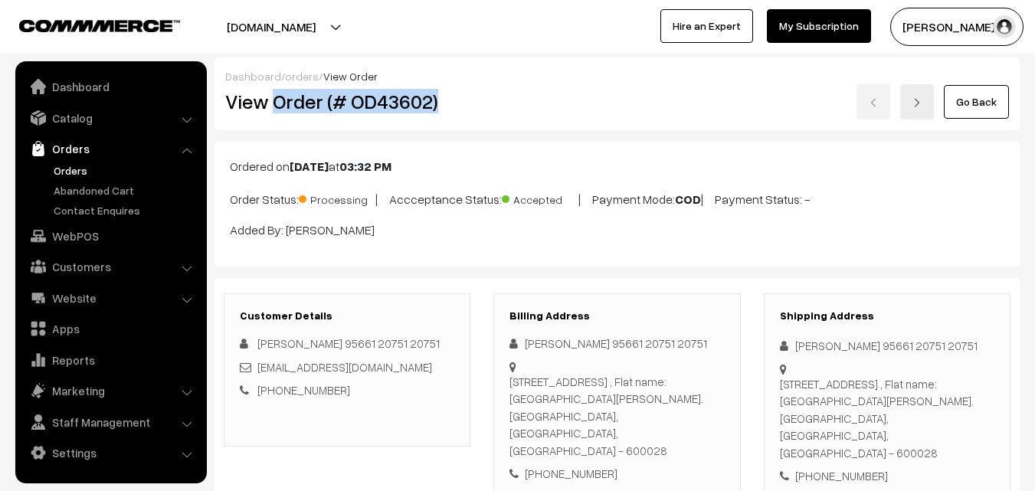
drag, startPoint x: 273, startPoint y: 103, endPoint x: 469, endPoint y: 102, distance: 196.2
click at [474, 103] on div "View Order (# OD43602)" at bounding box center [348, 101] width 269 height 35
copy h2 "Order (# OD43602)"
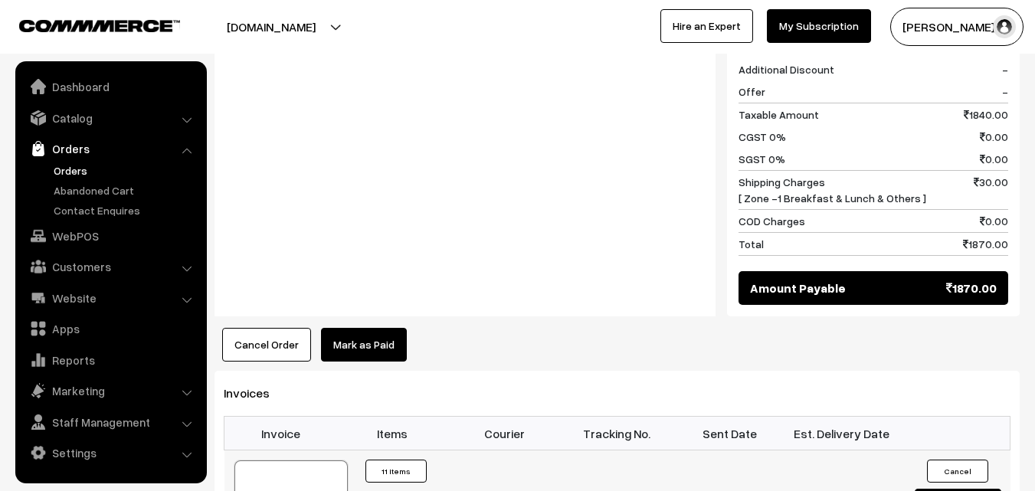
scroll to position [1379, 0]
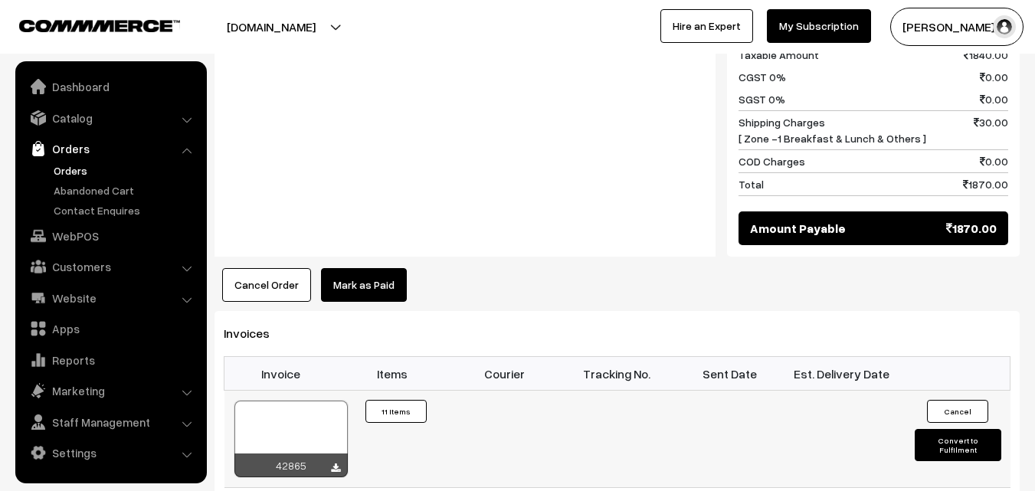
click at [287, 408] on div at bounding box center [290, 439] width 113 height 77
click at [83, 234] on link "WebPOS" at bounding box center [110, 236] width 182 height 28
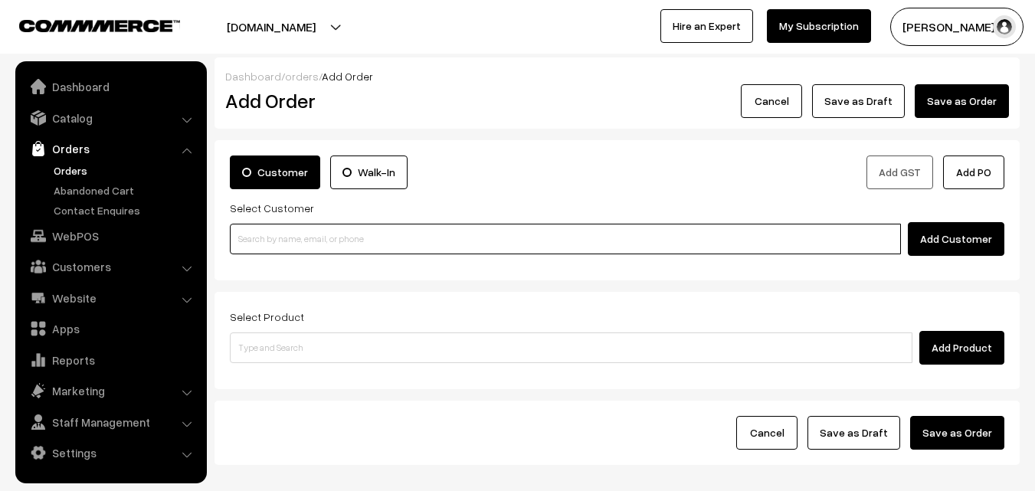
paste input "98410 27189"
click at [254, 241] on input "98410 27189" at bounding box center [565, 239] width 671 height 31
click at [264, 238] on input "98410 27189" at bounding box center [565, 239] width 671 height 31
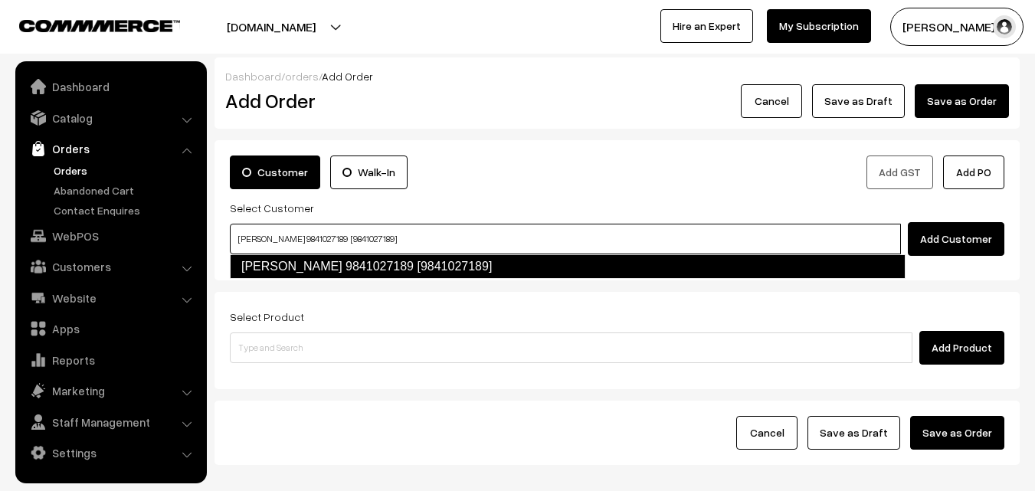
type input "Natesan M S 9841027189 [9841027189]"
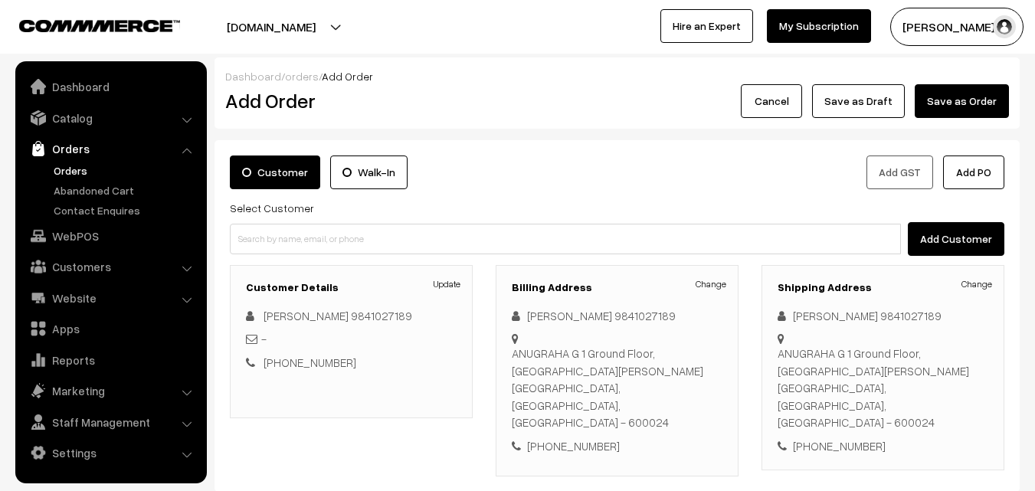
scroll to position [77, 0]
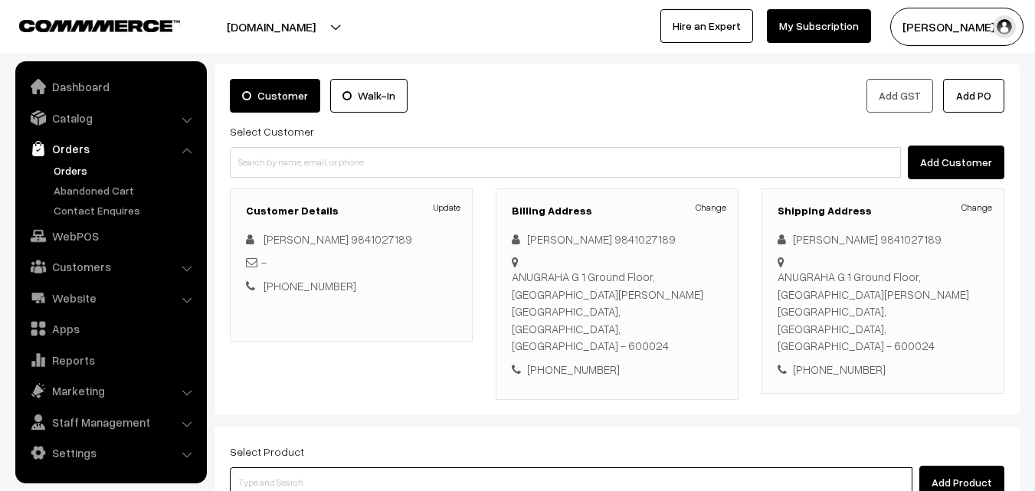
click at [356, 467] on input at bounding box center [571, 482] width 683 height 31
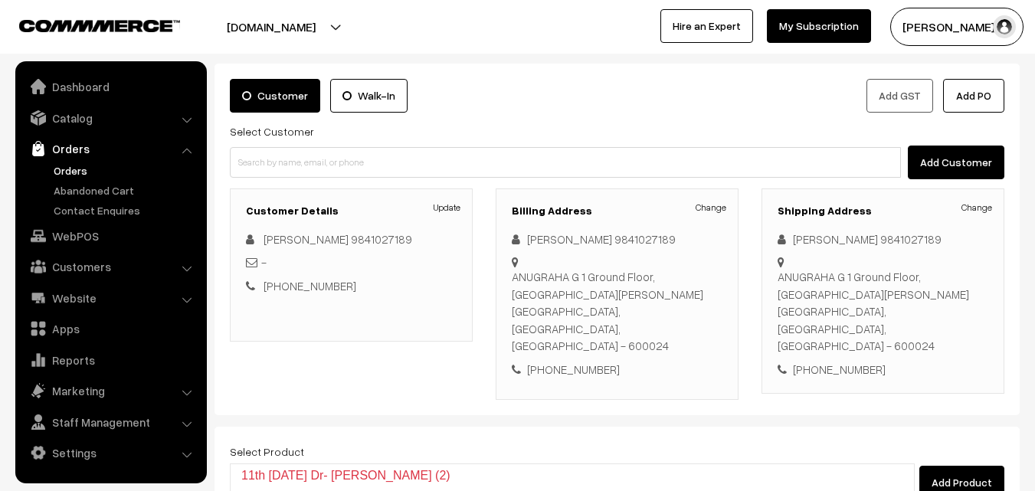
type input "Bf - Ghee Pongal"
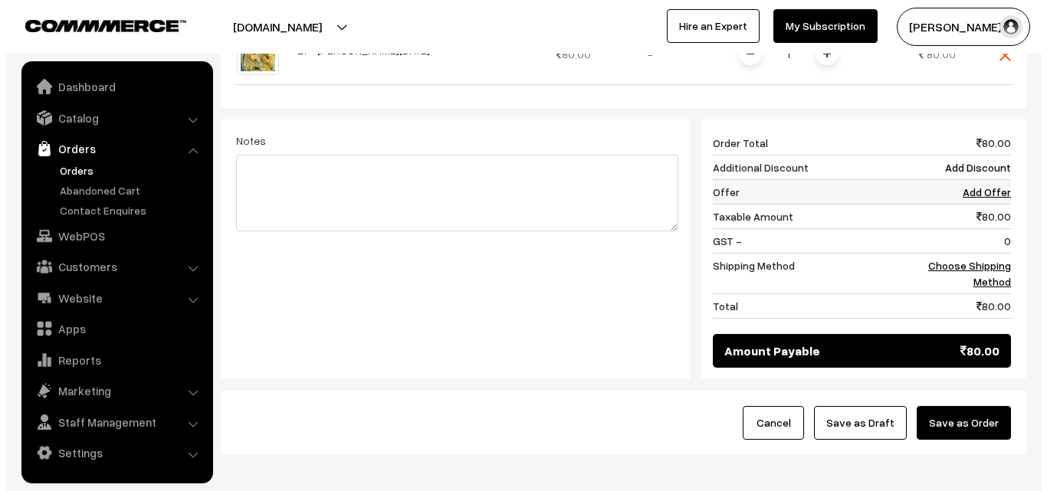
scroll to position [613, 0]
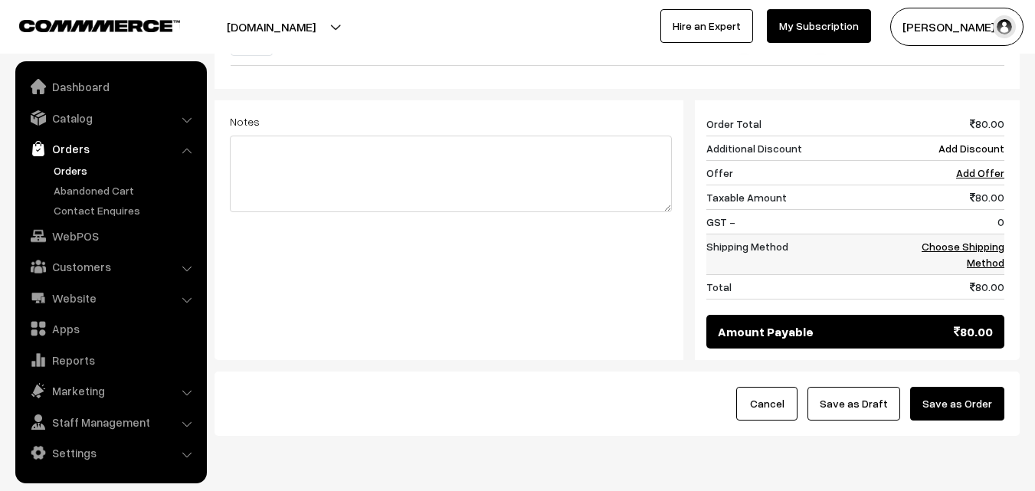
click at [948, 240] on link "Choose Shipping Method" at bounding box center [963, 254] width 83 height 29
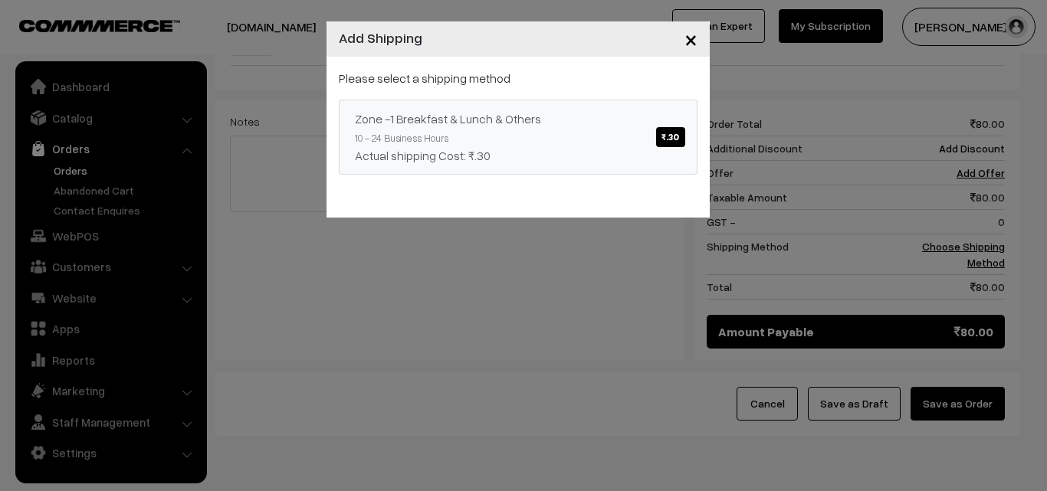
click at [549, 116] on div "Zone -1 Breakfast & Lunch & Others ₹.30" at bounding box center [518, 119] width 326 height 18
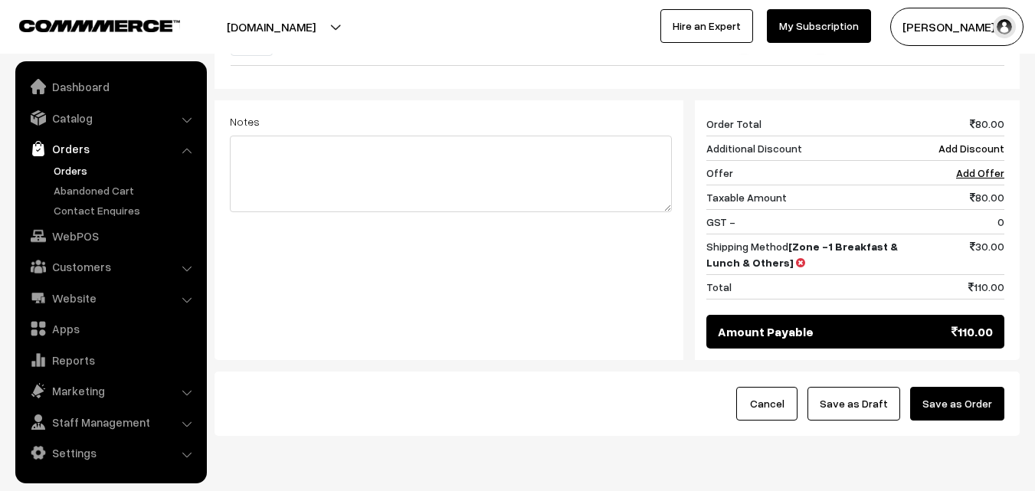
drag, startPoint x: 971, startPoint y: 366, endPoint x: 953, endPoint y: 402, distance: 39.4
click at [969, 387] on button "Save as Order" at bounding box center [957, 404] width 94 height 34
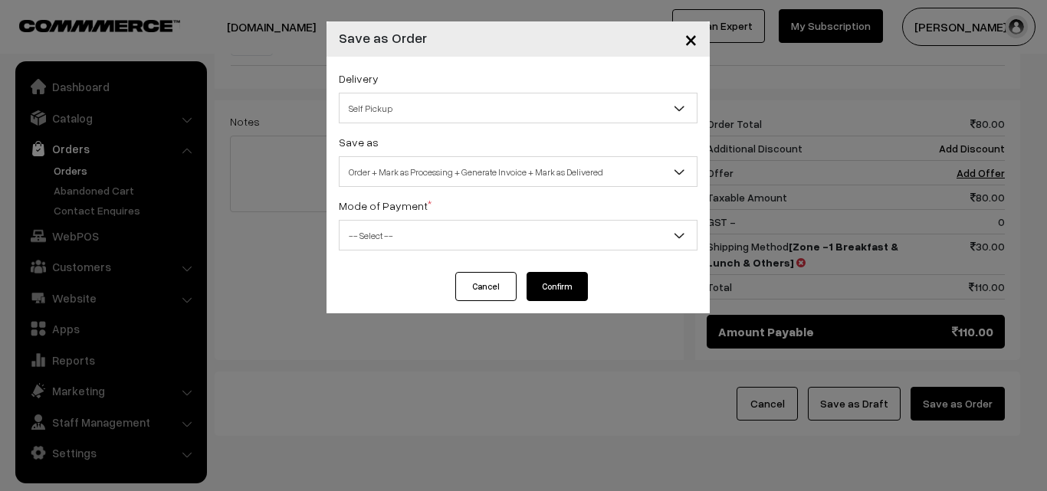
click at [487, 164] on span "Order + Mark as Processing + Generate Invoice + Mark as Delivered" at bounding box center [517, 172] width 357 height 27
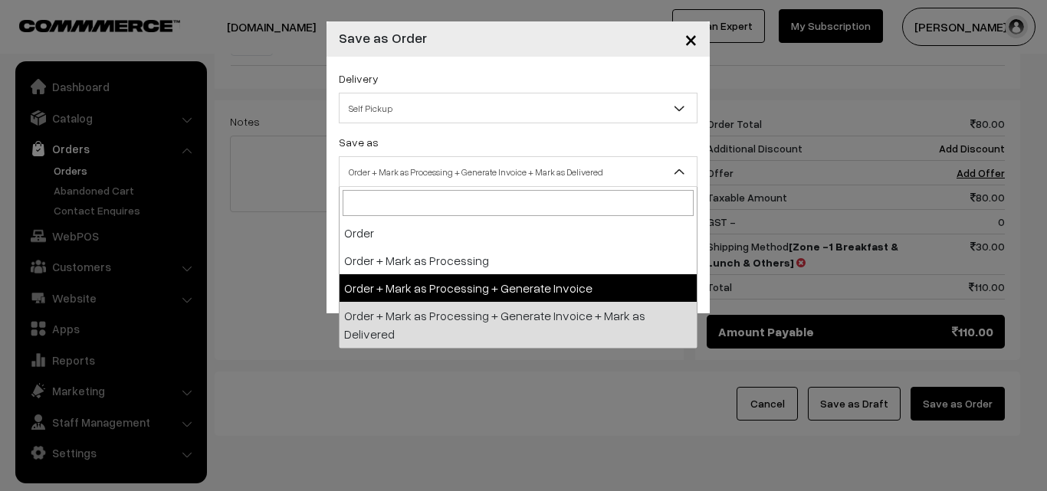
select select "3"
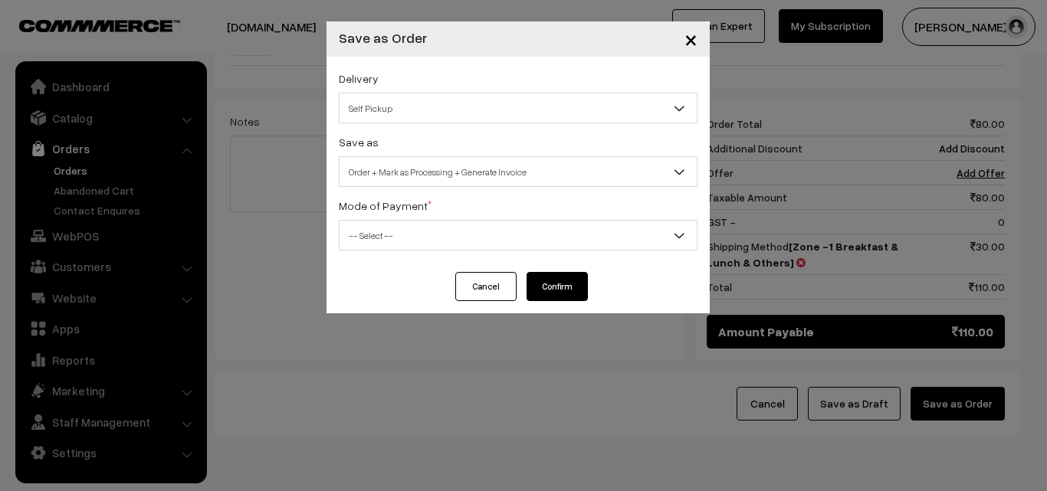
click at [417, 251] on div "Delivery Self Pickup Zone -1 Breakfast & Lunch & Others (₹30) (10 - 24 Business…" at bounding box center [517, 164] width 383 height 215
click at [408, 233] on span "-- Select --" at bounding box center [517, 235] width 357 height 27
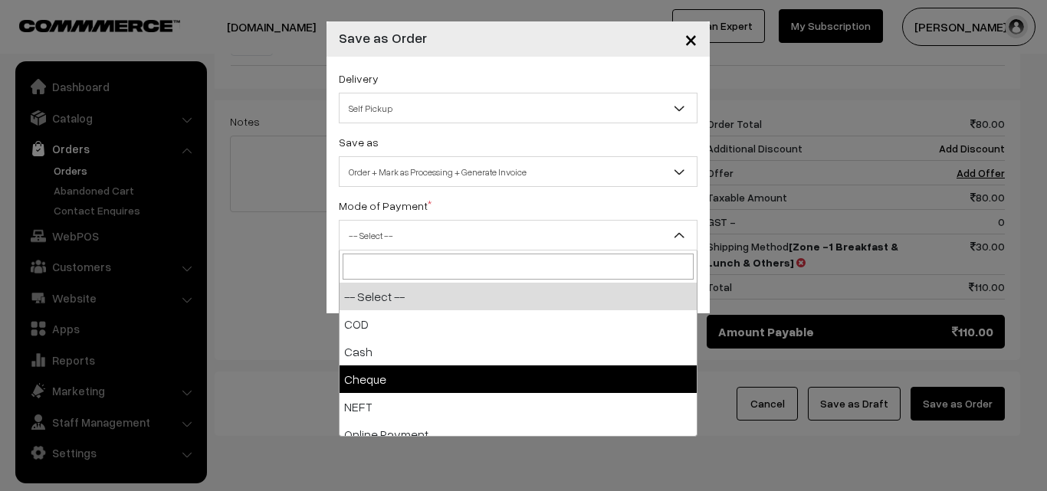
select select "3"
checkbox input "true"
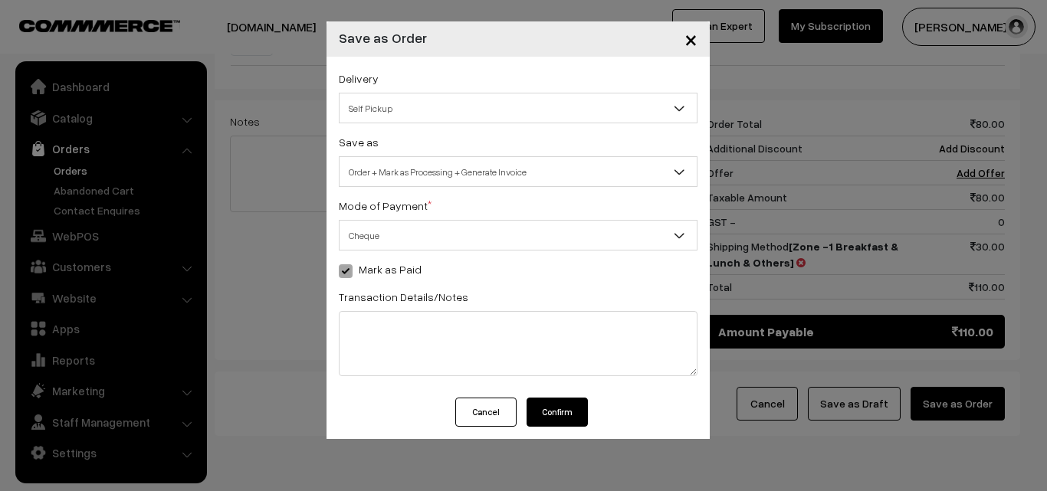
click at [418, 234] on span "Cheque" at bounding box center [517, 235] width 357 height 27
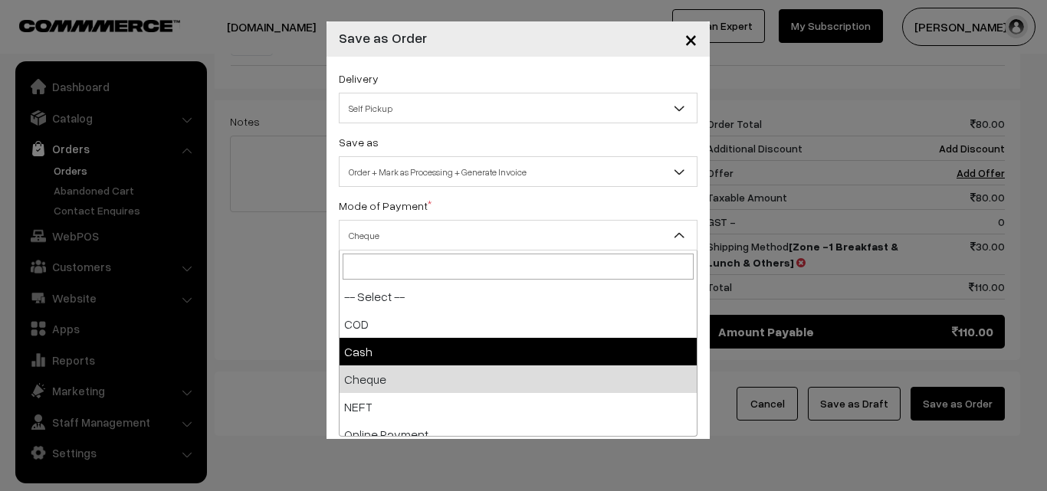
select select "2"
checkbox input "true"
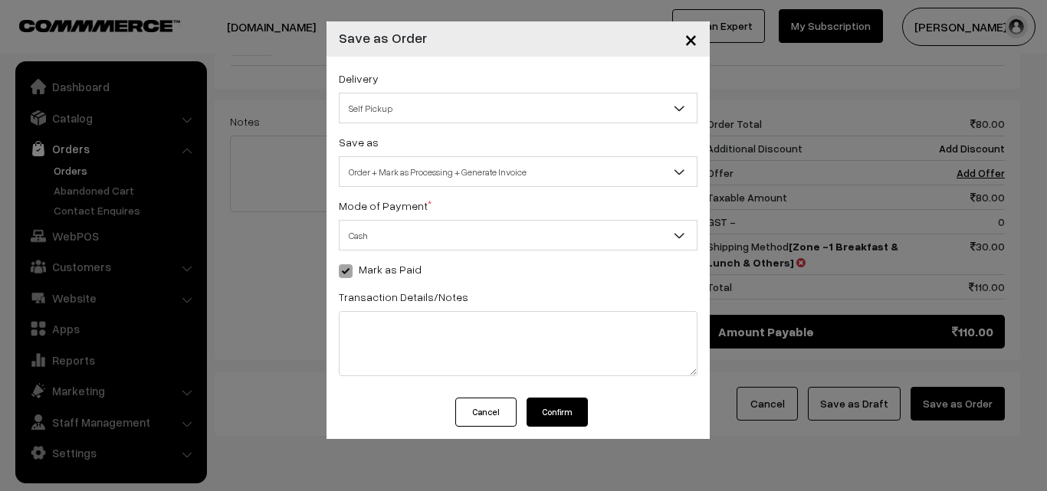
click at [562, 402] on button "Confirm" at bounding box center [556, 412] width 61 height 29
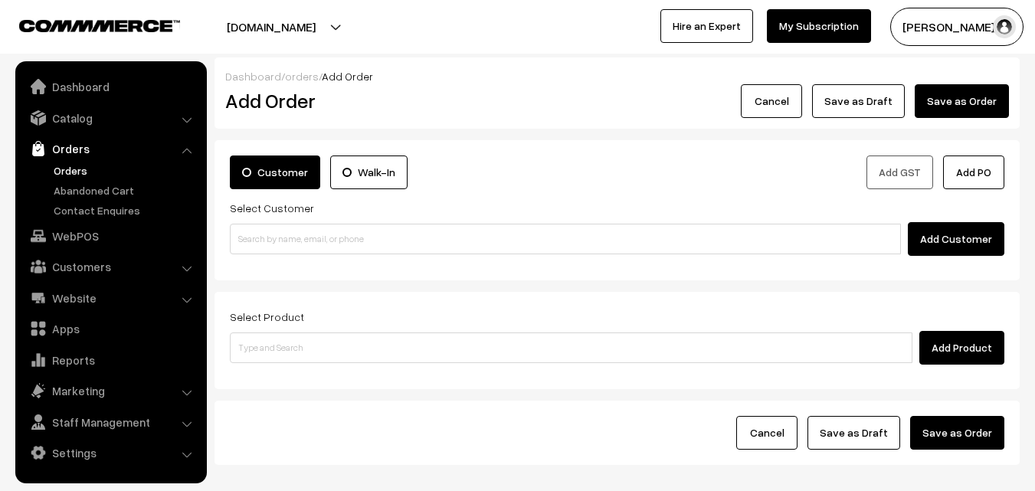
click at [69, 168] on link "Orders" at bounding box center [126, 170] width 152 height 16
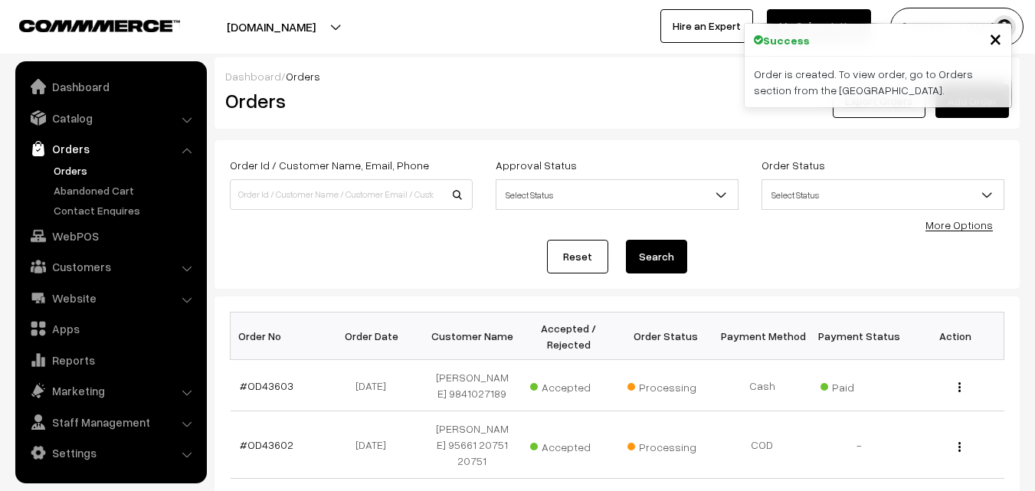
click at [259, 382] on link "#OD43603" at bounding box center [267, 385] width 54 height 13
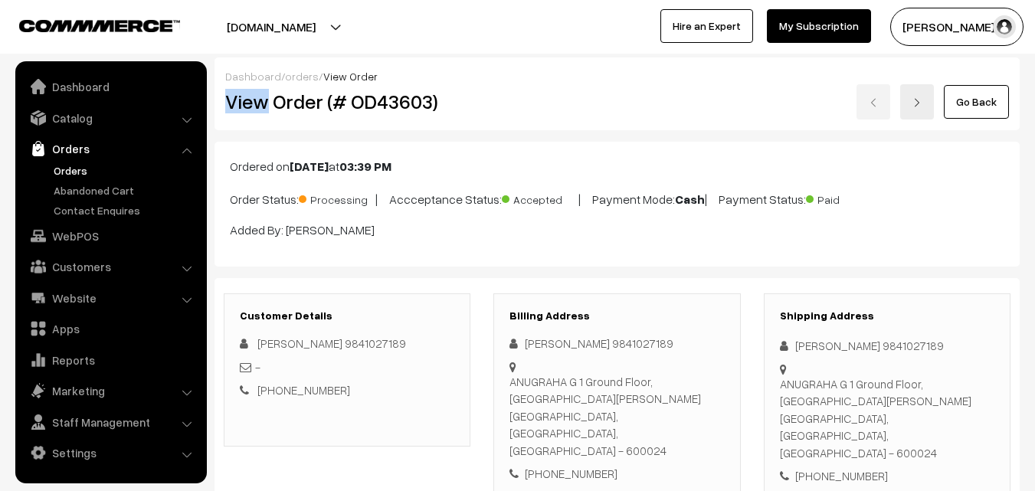
click at [539, 84] on div "Dashboard / orders / View Order View Order (# OD43603) Go Back" at bounding box center [617, 93] width 805 height 73
click at [519, 115] on div "Go Back" at bounding box center [751, 101] width 515 height 35
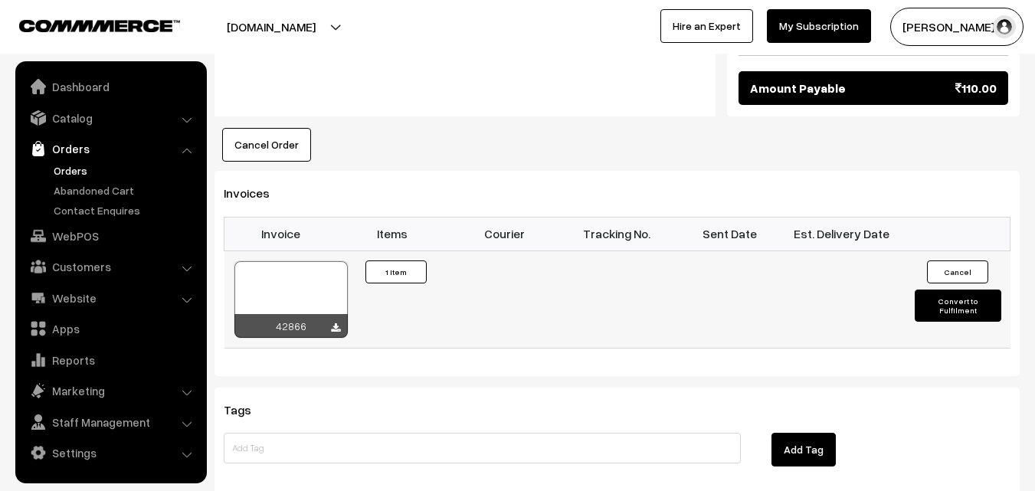
scroll to position [919, 0]
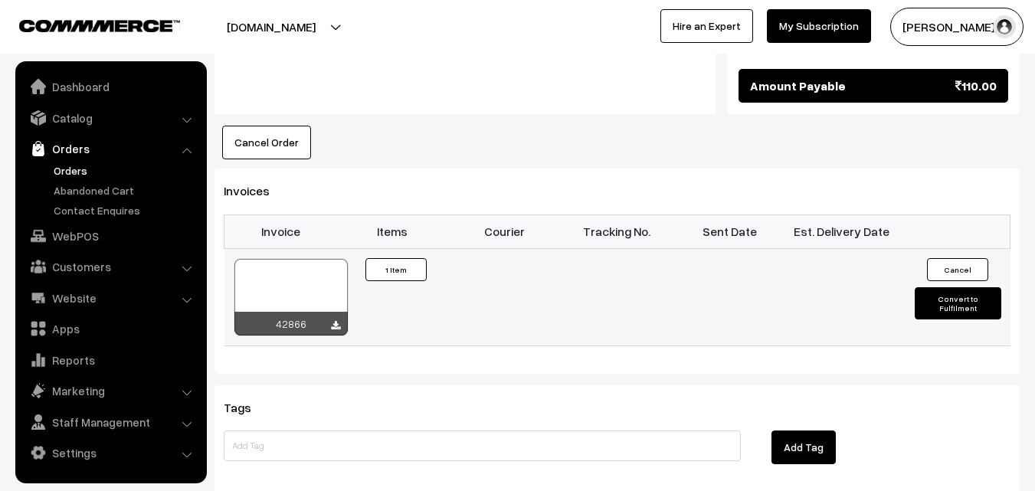
click at [289, 266] on div at bounding box center [290, 297] width 113 height 77
click at [73, 172] on link "Orders" at bounding box center [126, 170] width 152 height 16
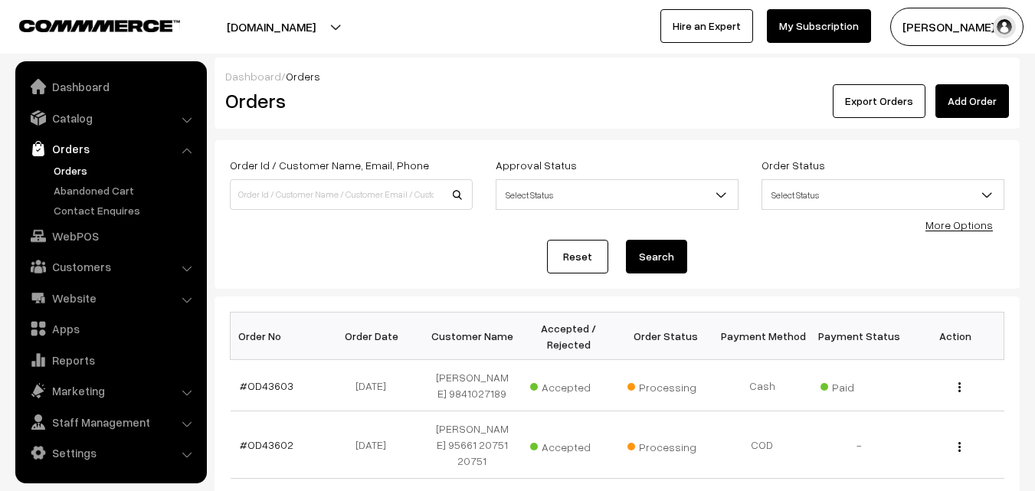
click at [78, 169] on link "Orders" at bounding box center [126, 170] width 152 height 16
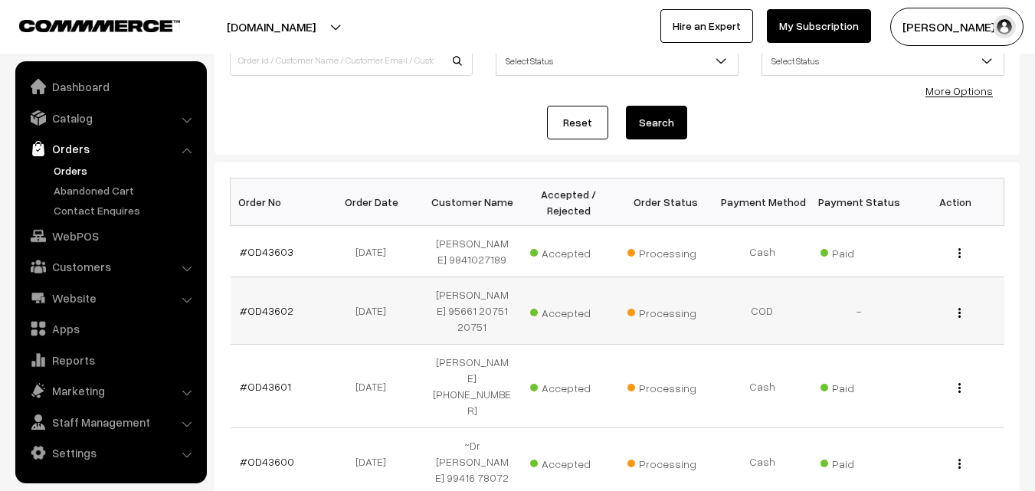
scroll to position [153, 0]
